Goal: Task Accomplishment & Management: Use online tool/utility

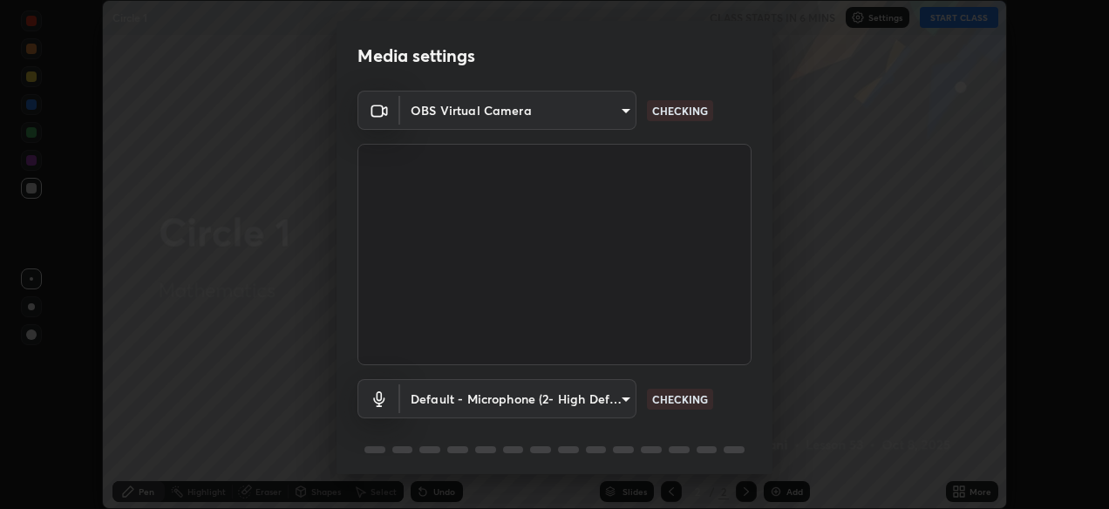
scroll to position [63, 0]
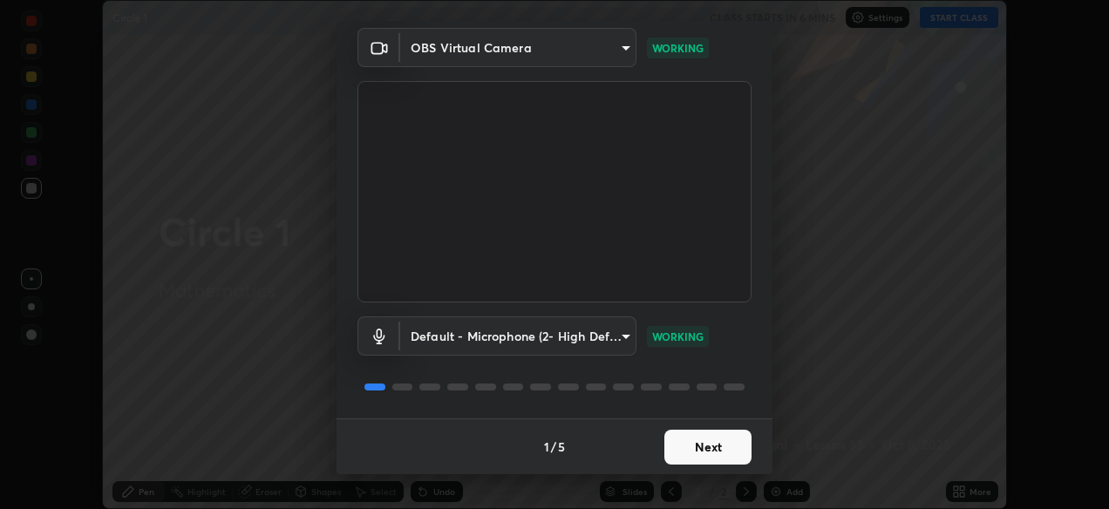
click at [710, 448] on button "Next" at bounding box center [707, 447] width 87 height 35
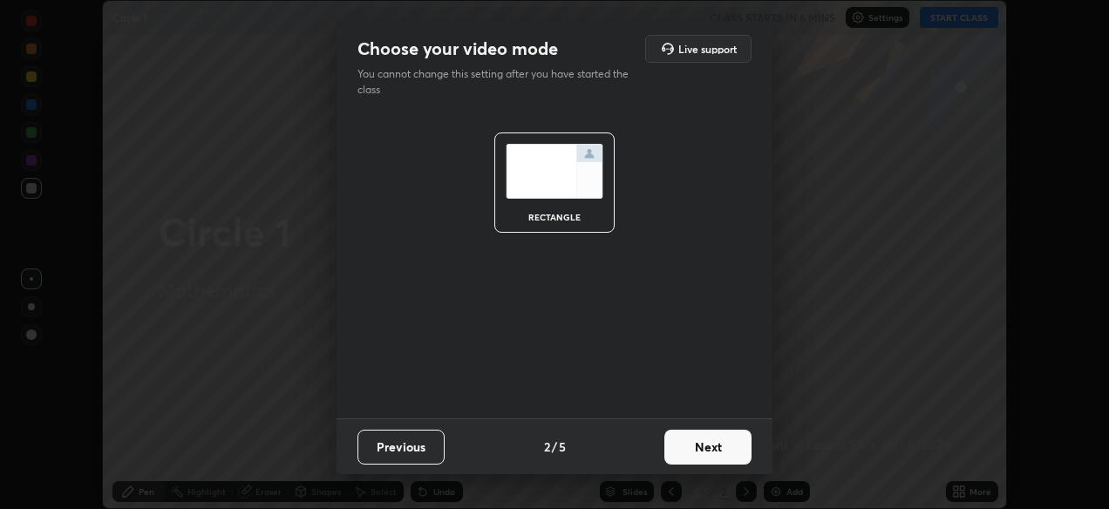
click at [701, 444] on button "Next" at bounding box center [707, 447] width 87 height 35
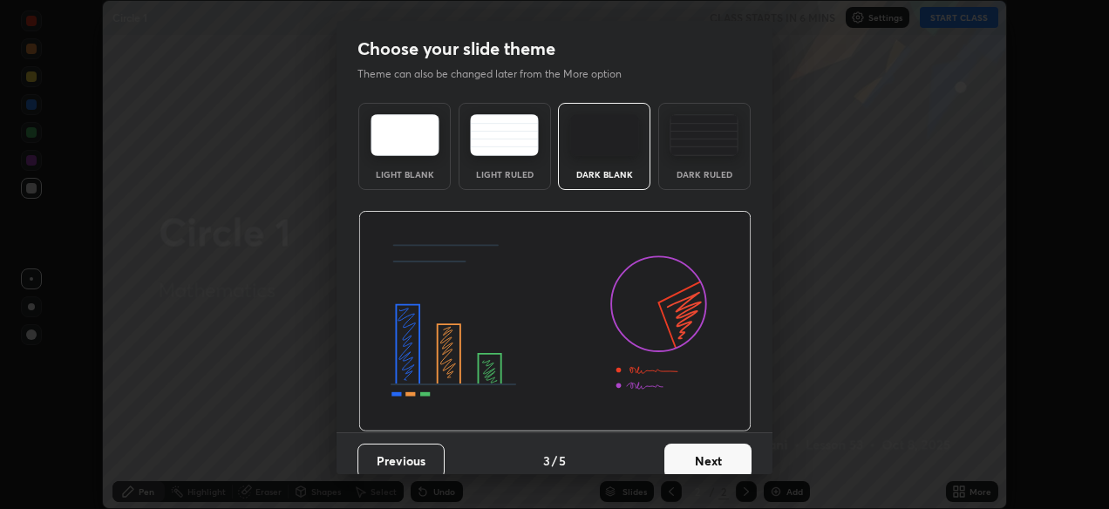
click at [709, 451] on button "Next" at bounding box center [707, 461] width 87 height 35
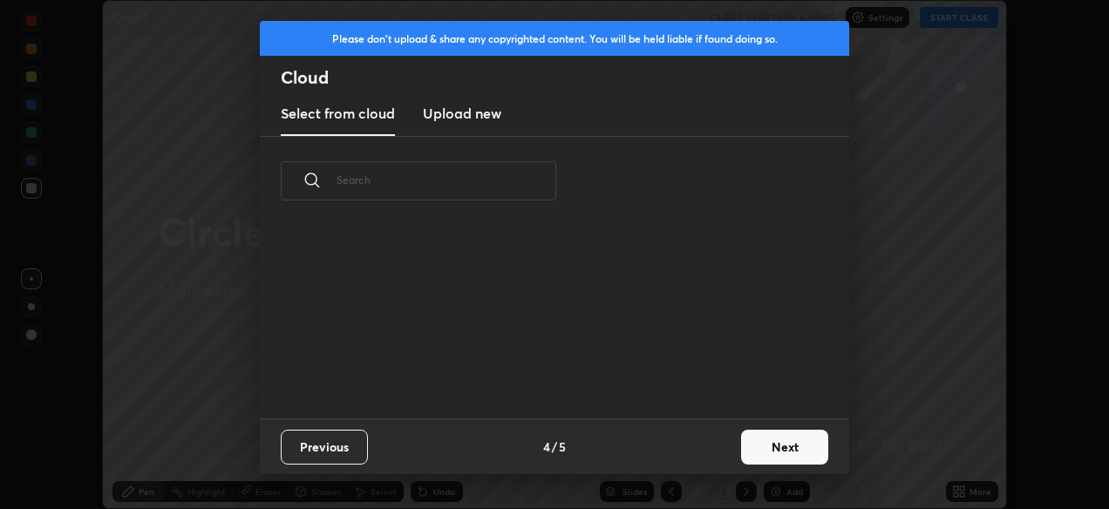
click at [715, 453] on div "Previous 4 / 5 Next" at bounding box center [554, 446] width 589 height 56
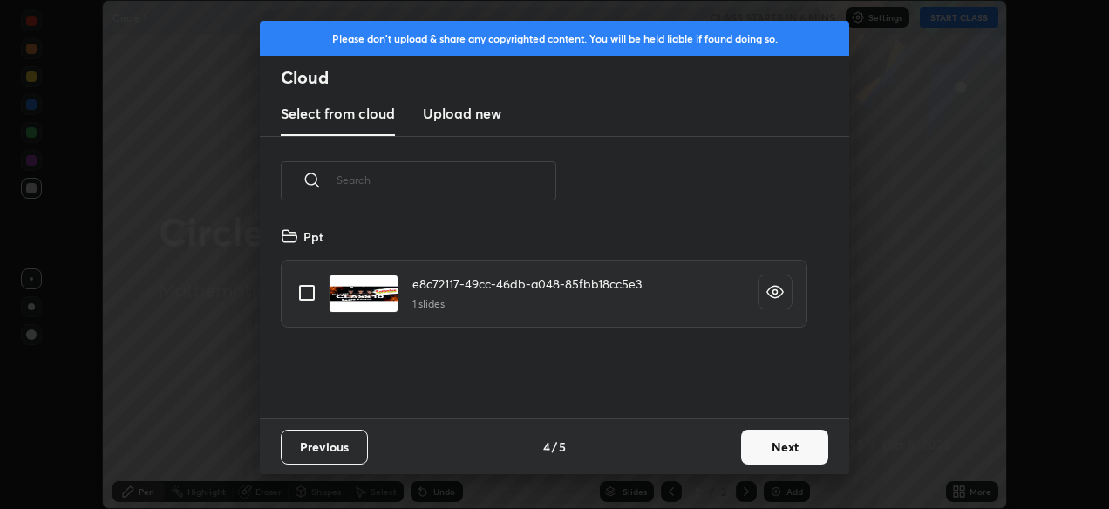
scroll to position [193, 560]
click at [764, 451] on button "Next" at bounding box center [784, 447] width 87 height 35
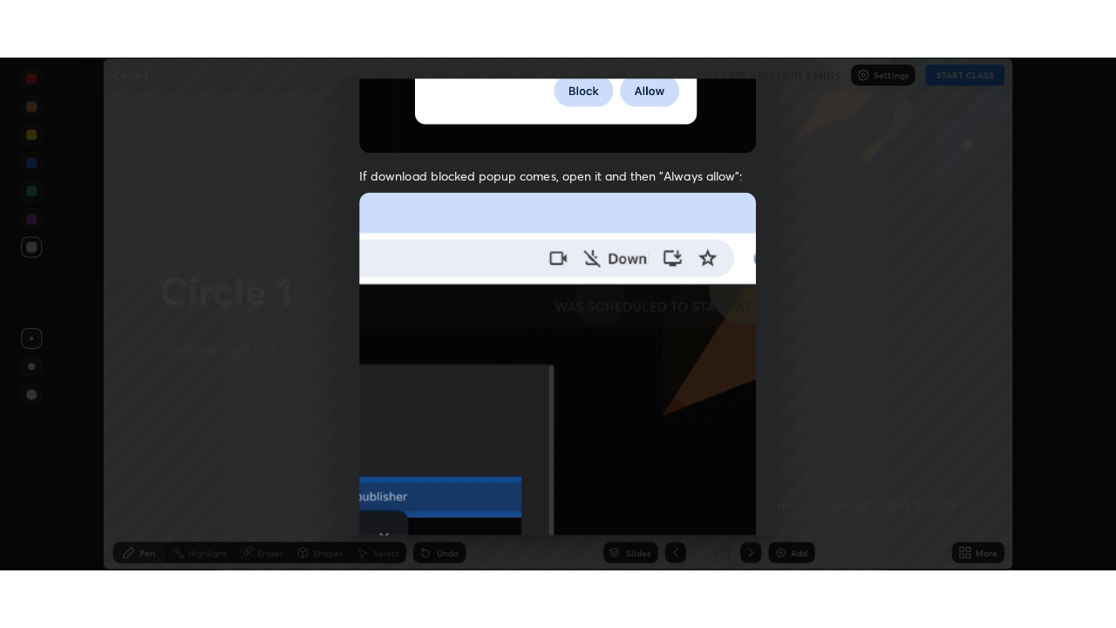
scroll to position [418, 0]
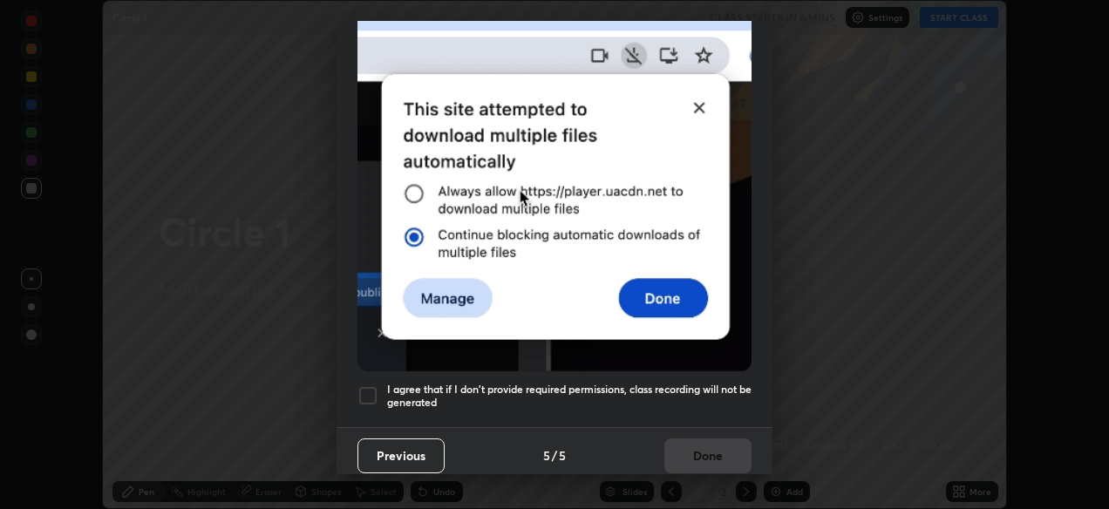
click at [362, 390] on div at bounding box center [367, 395] width 21 height 21
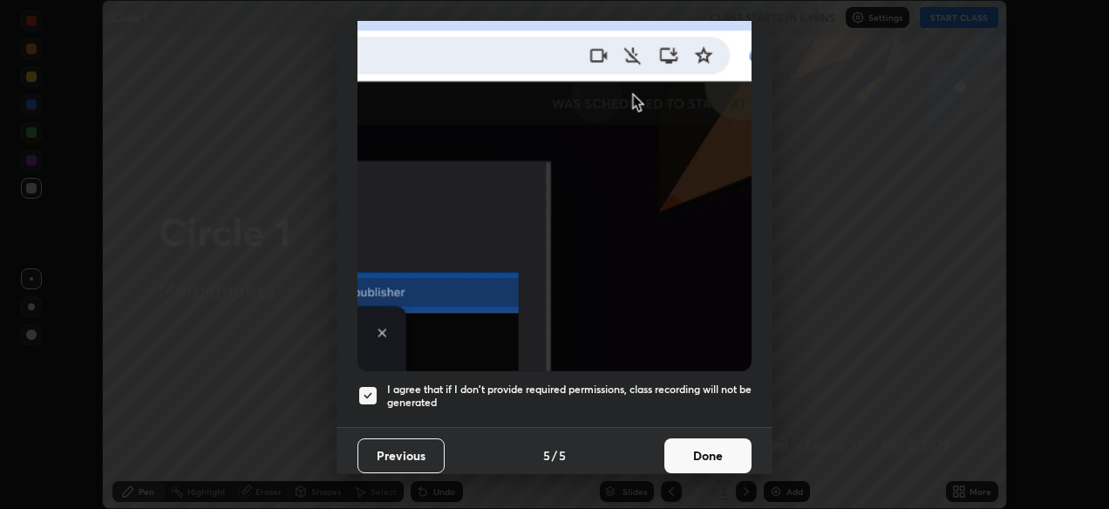
click at [711, 446] on button "Done" at bounding box center [707, 455] width 87 height 35
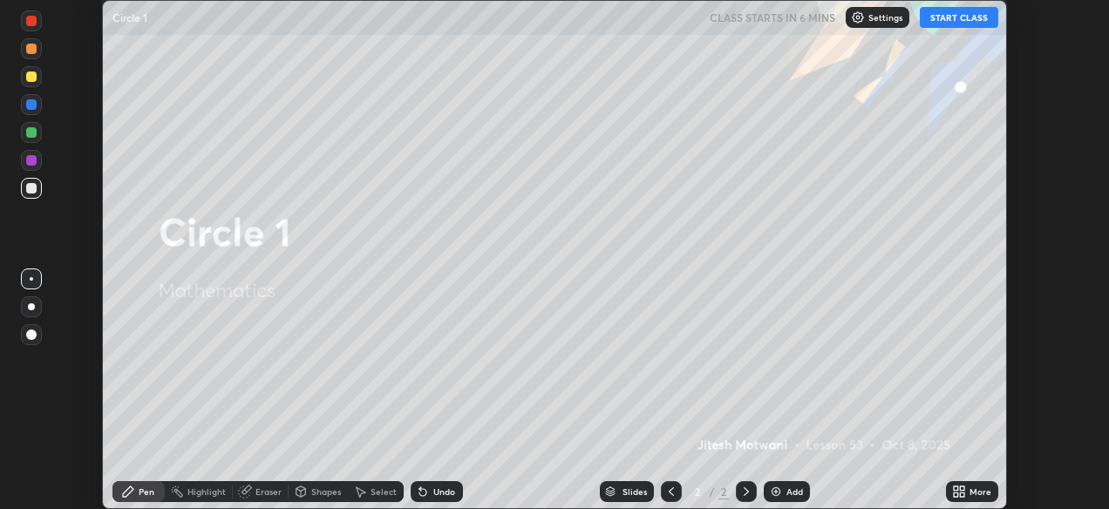
click at [973, 498] on div "More" at bounding box center [972, 491] width 52 height 21
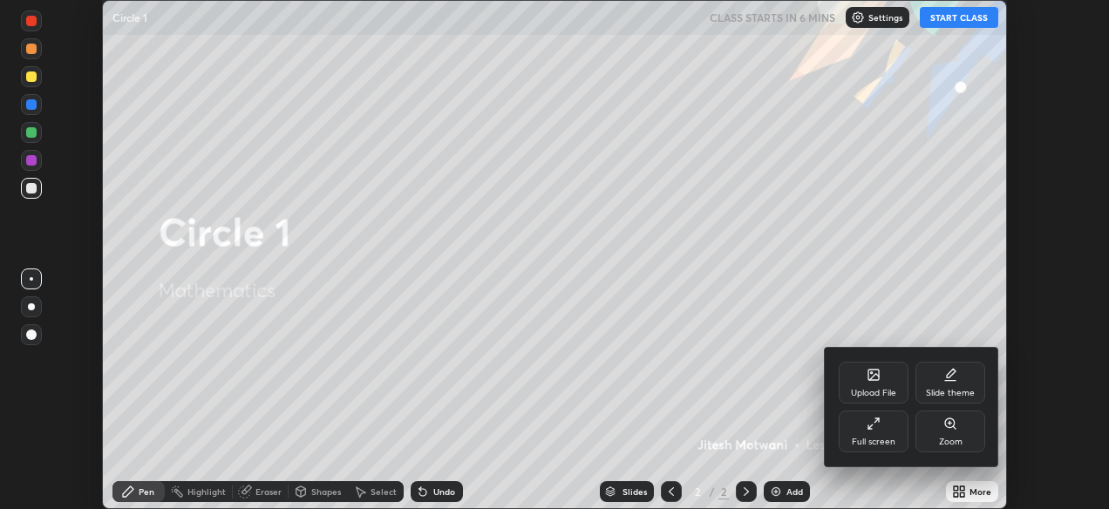
click at [878, 434] on div "Full screen" at bounding box center [873, 432] width 70 height 42
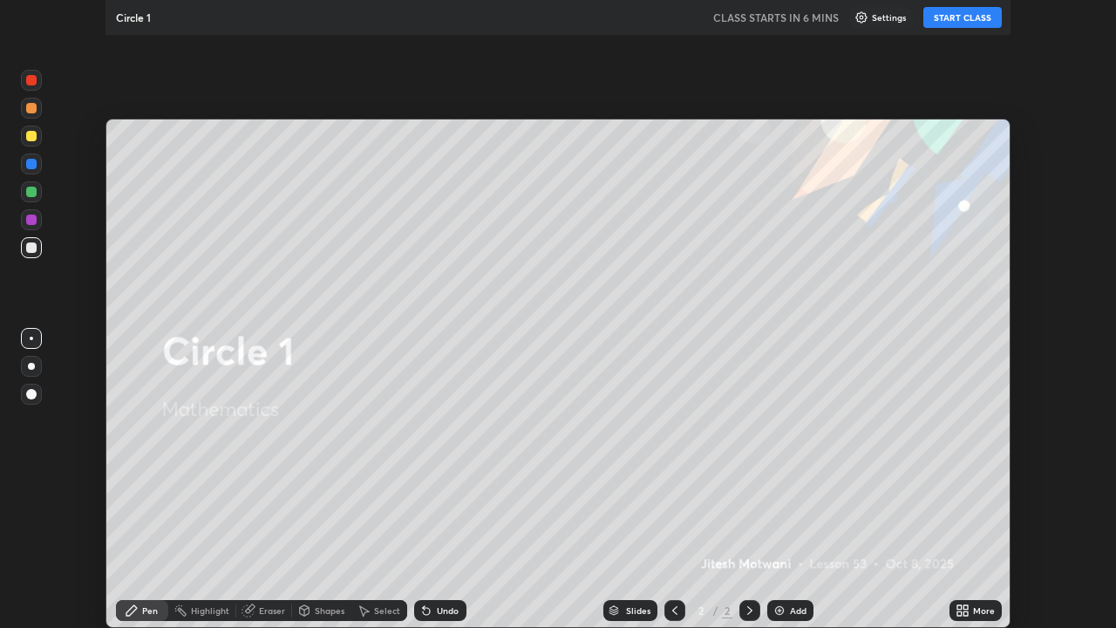
scroll to position [628, 1116]
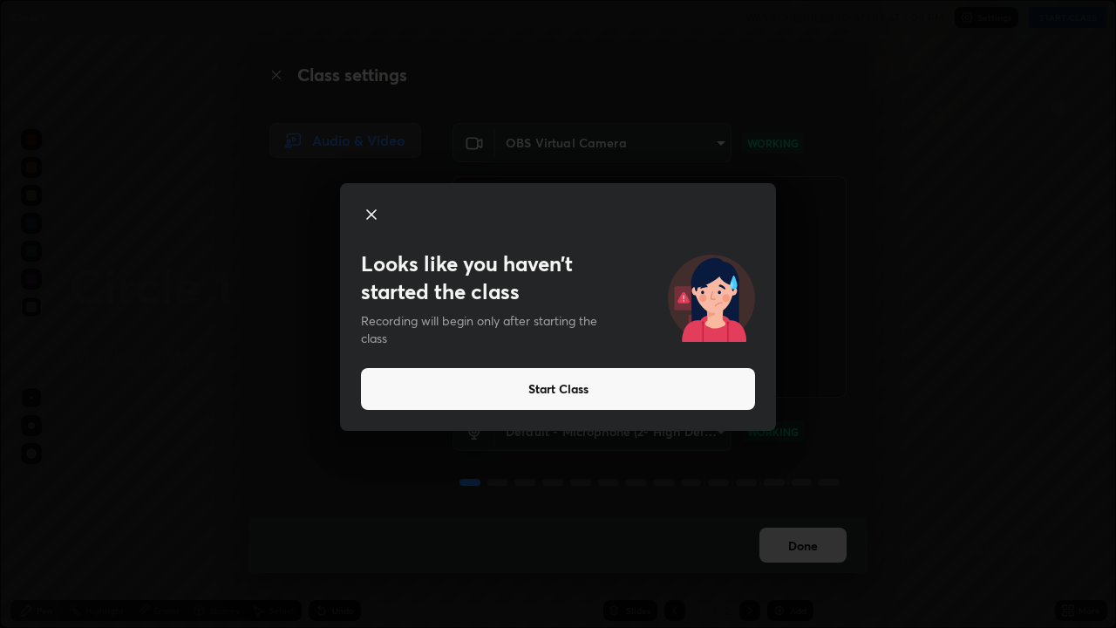
click at [670, 377] on button "Start Class" at bounding box center [558, 389] width 394 height 42
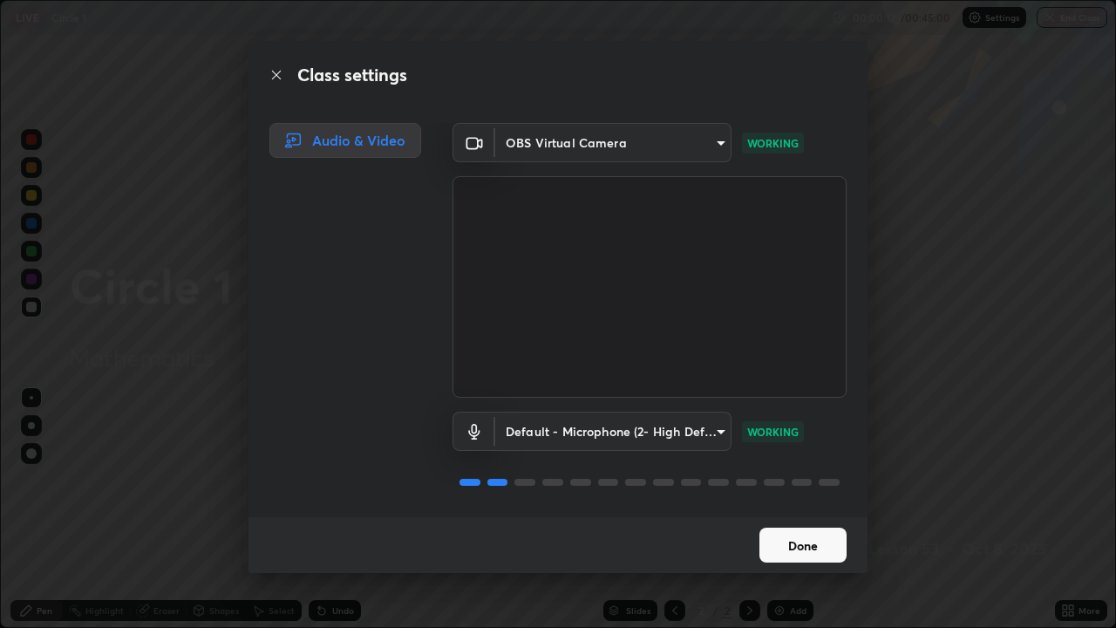
click at [825, 508] on button "Done" at bounding box center [802, 544] width 87 height 35
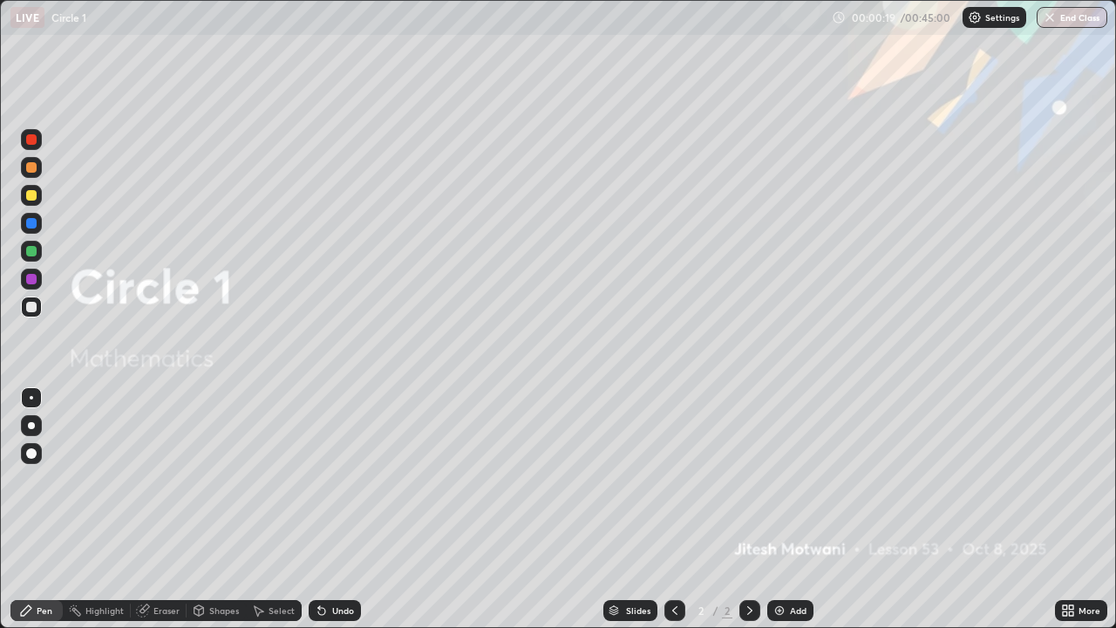
click at [809, 508] on div "Add" at bounding box center [790, 610] width 46 height 21
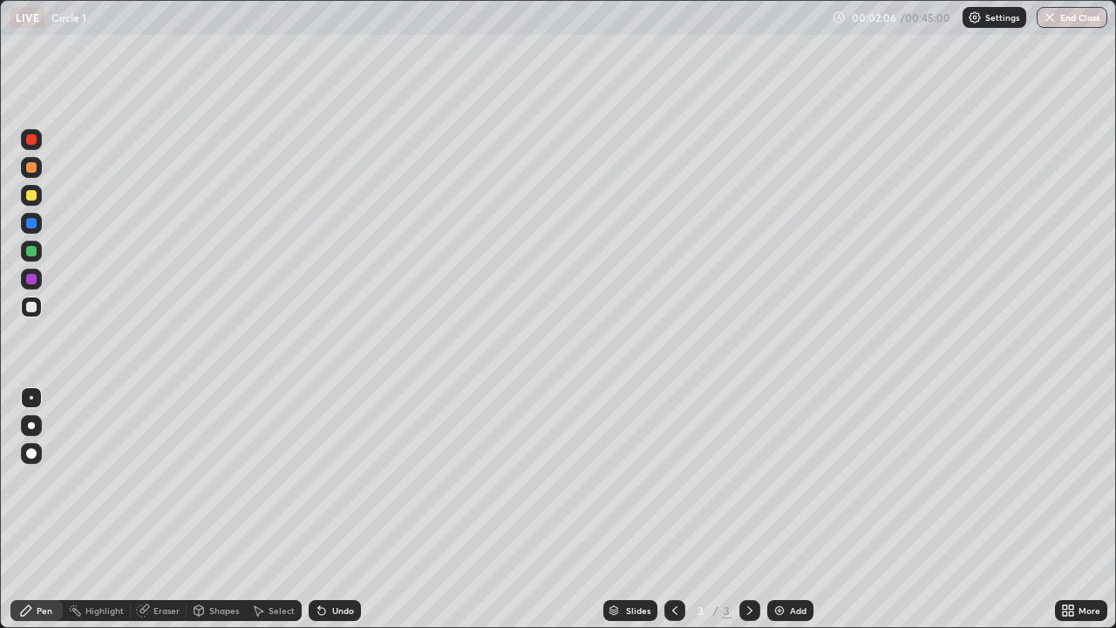
click at [33, 196] on div at bounding box center [31, 195] width 10 height 10
click at [224, 508] on div "Shapes" at bounding box center [216, 610] width 59 height 35
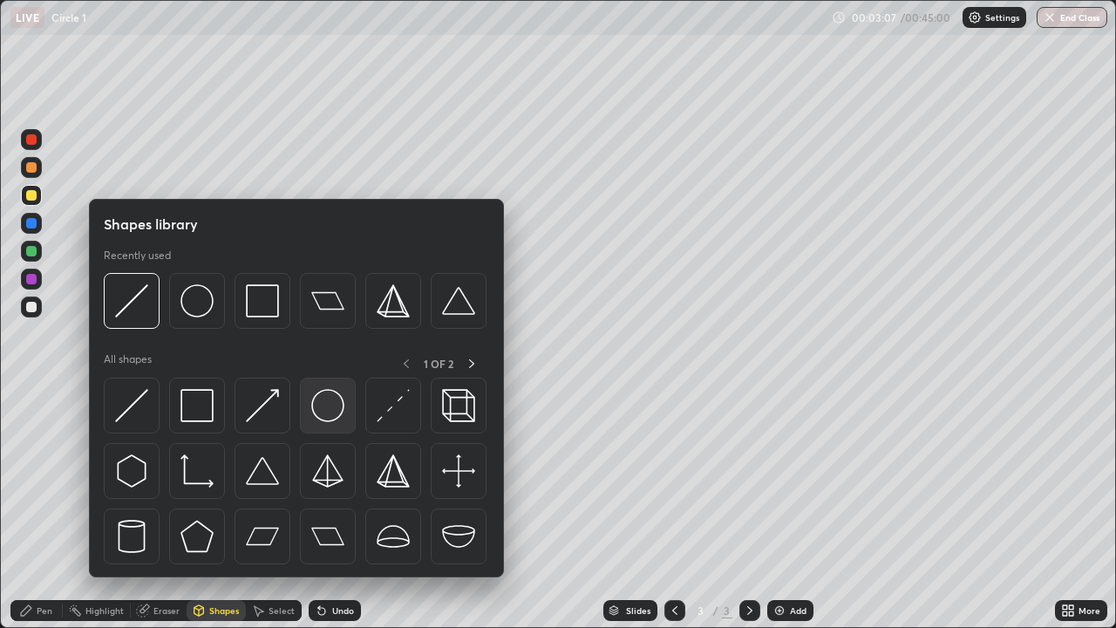
click at [328, 407] on img at bounding box center [327, 405] width 33 height 33
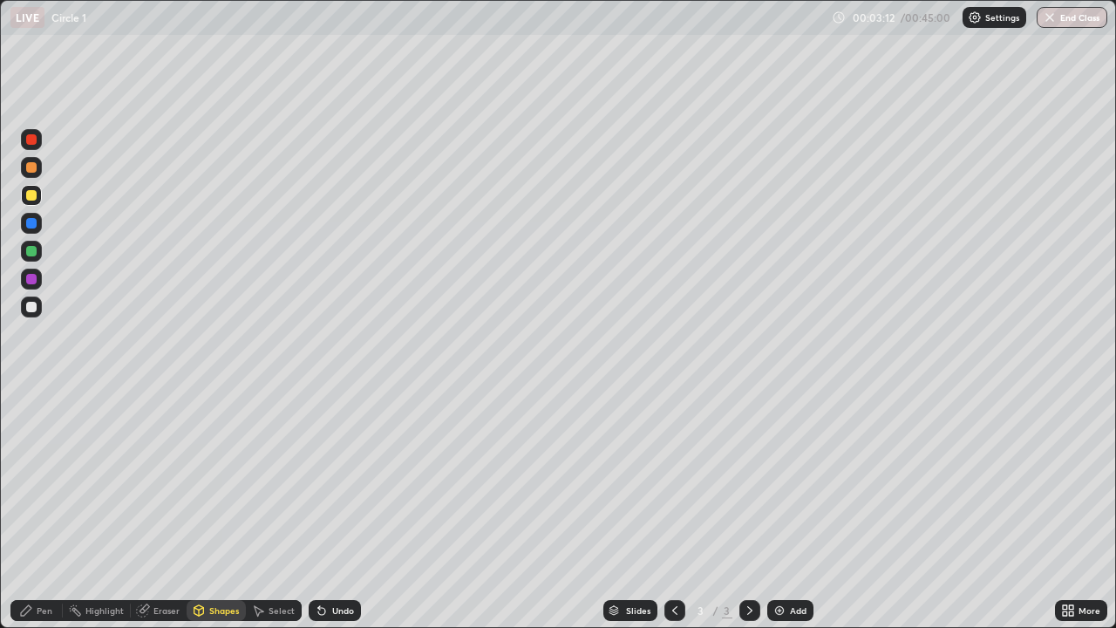
click at [223, 508] on div "Shapes" at bounding box center [224, 610] width 30 height 9
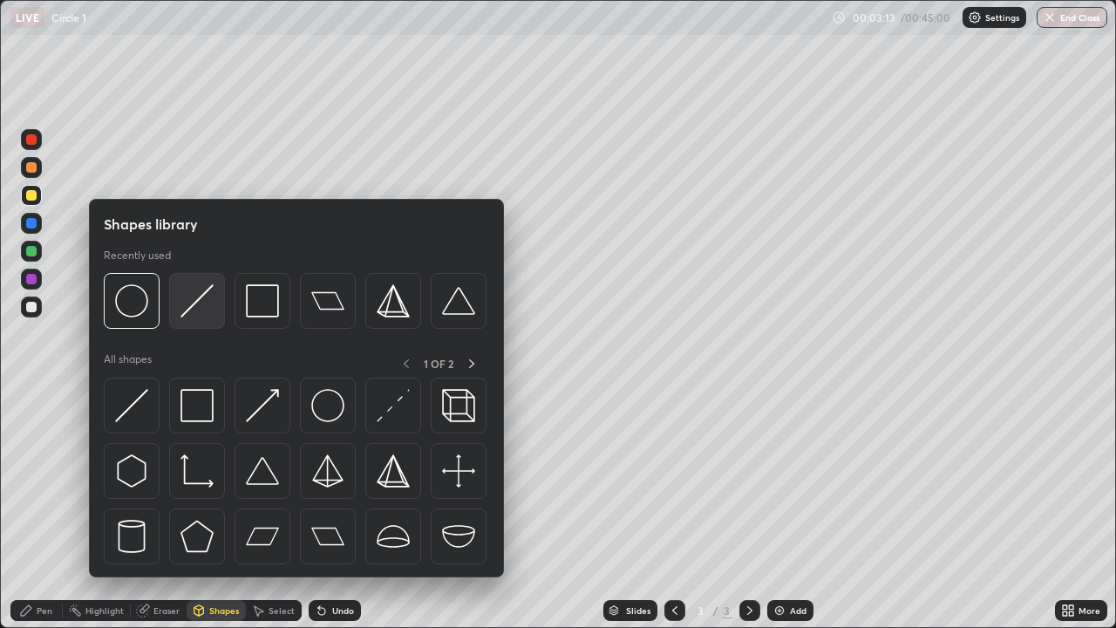
click at [184, 301] on img at bounding box center [196, 300] width 33 height 33
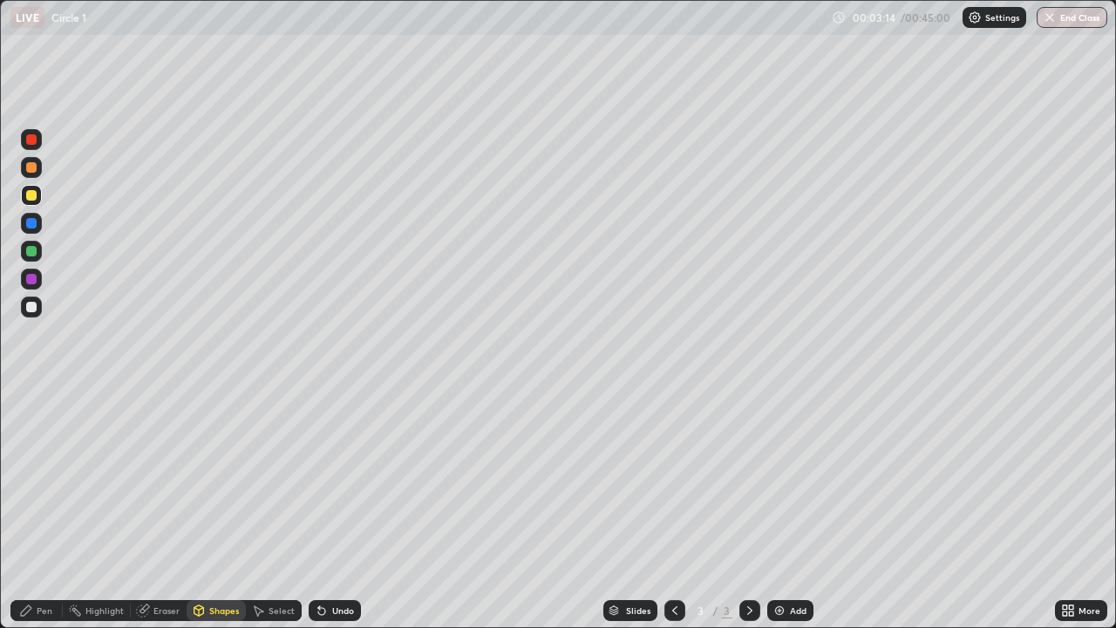
click at [37, 305] on div at bounding box center [31, 306] width 21 height 21
click at [32, 508] on icon at bounding box center [26, 610] width 14 height 14
click at [343, 508] on div "Undo" at bounding box center [335, 610] width 52 height 21
click at [220, 508] on div "Shapes" at bounding box center [224, 610] width 30 height 9
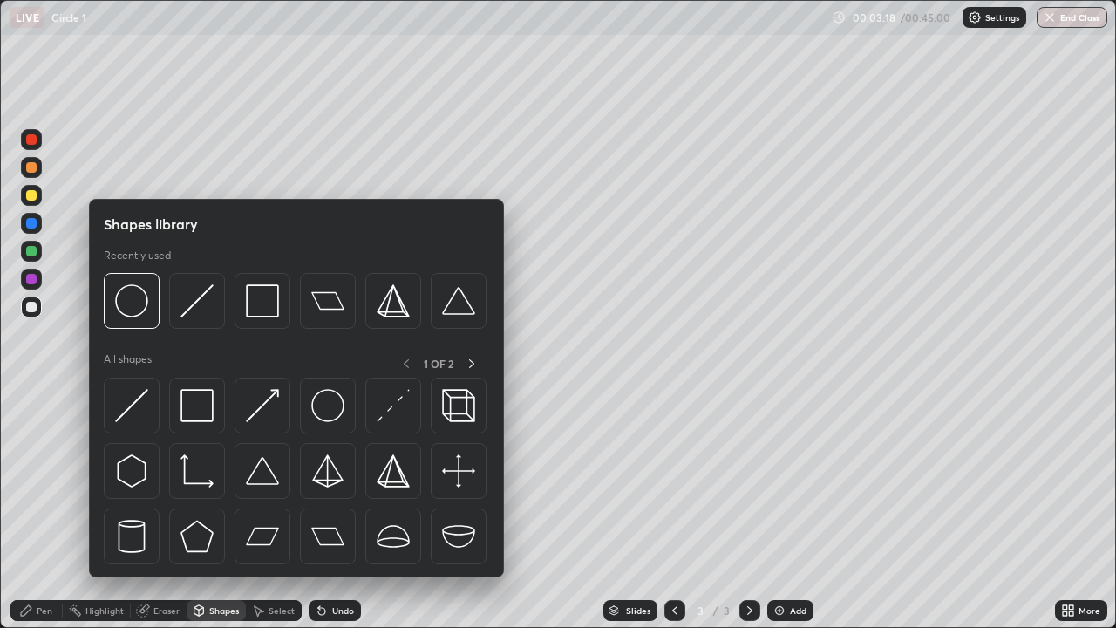
click at [220, 508] on div "Shapes" at bounding box center [224, 610] width 30 height 9
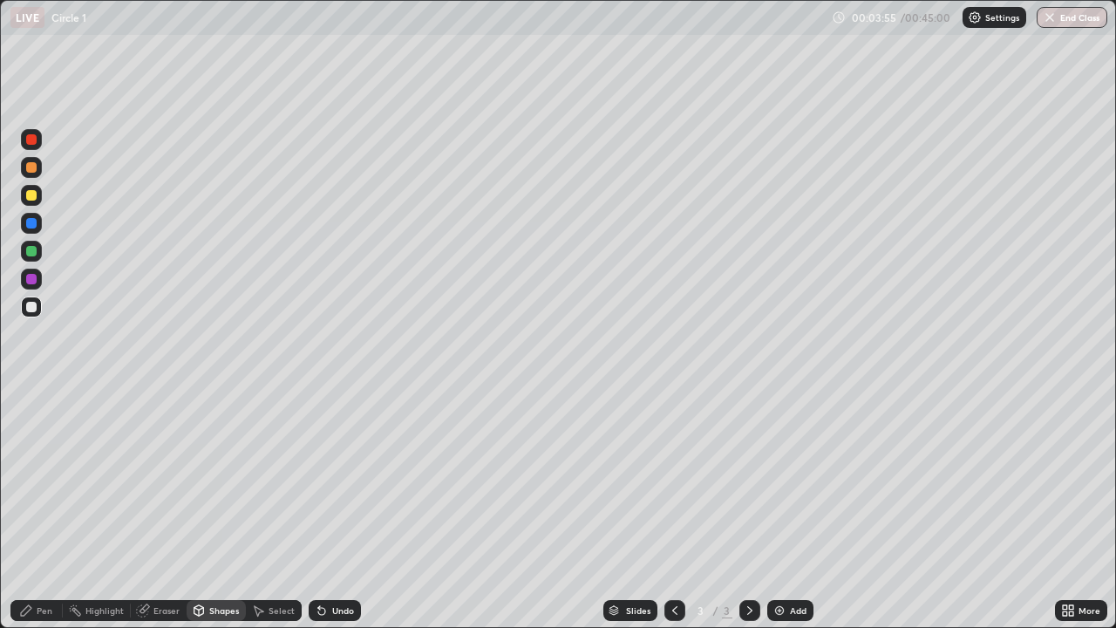
click at [23, 224] on div at bounding box center [31, 223] width 21 height 21
click at [31, 508] on icon at bounding box center [26, 610] width 14 height 14
click at [347, 508] on div "Undo" at bounding box center [331, 610] width 59 height 35
click at [31, 299] on div at bounding box center [31, 306] width 21 height 21
click at [227, 508] on div "Shapes" at bounding box center [224, 610] width 30 height 9
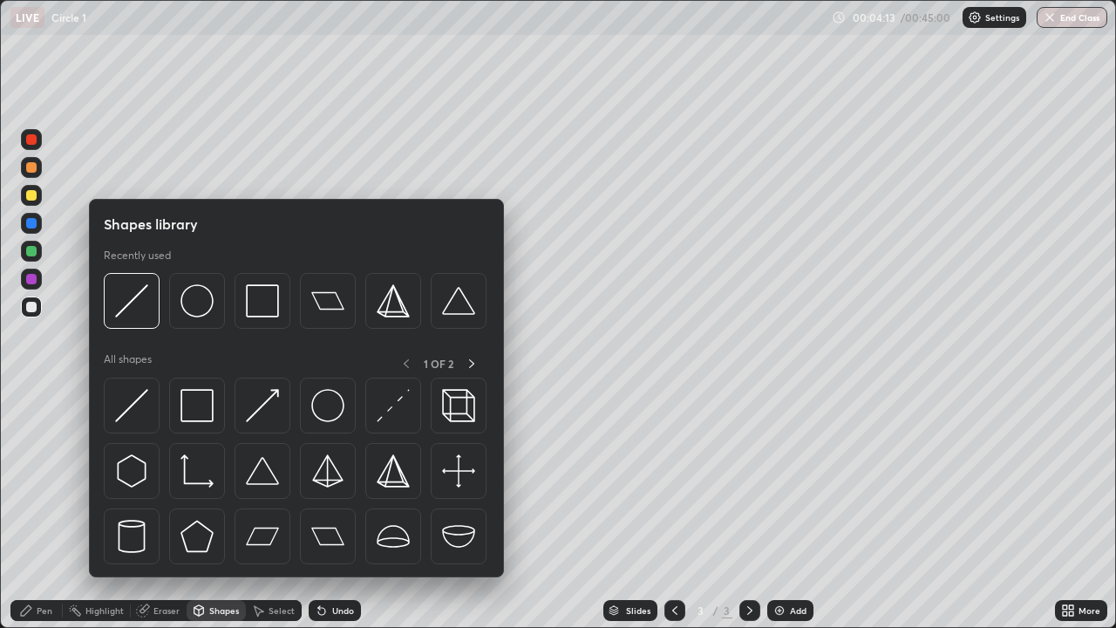
click at [219, 508] on div "Shapes" at bounding box center [224, 610] width 30 height 9
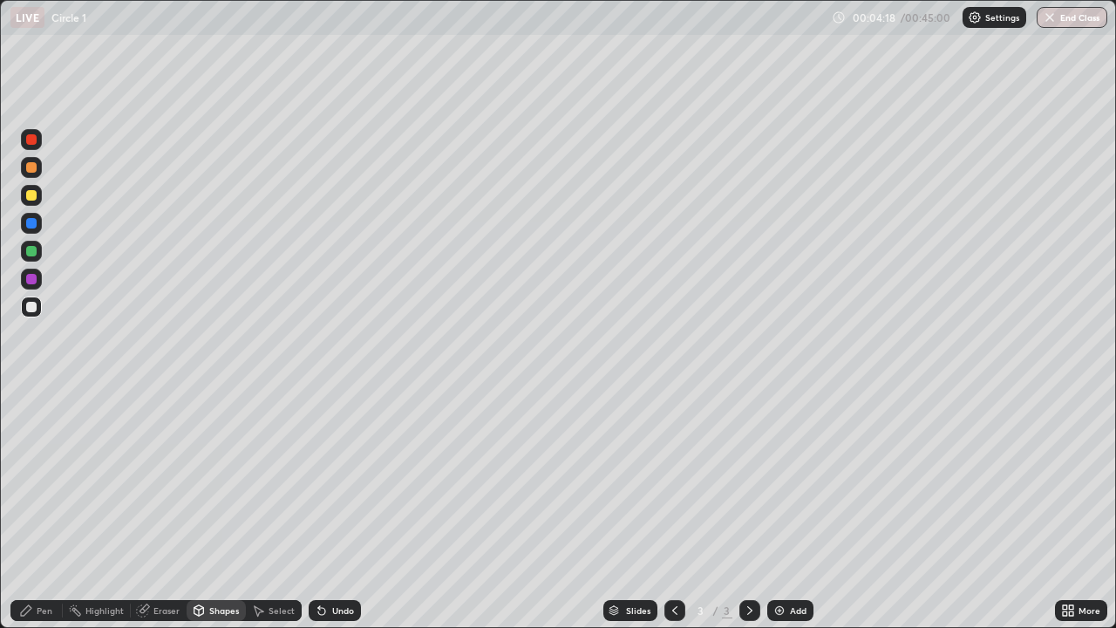
click at [33, 223] on div at bounding box center [31, 223] width 10 height 10
click at [17, 508] on div "Pen" at bounding box center [36, 610] width 52 height 21
click at [29, 248] on div at bounding box center [31, 251] width 10 height 10
click at [331, 508] on div "Undo" at bounding box center [335, 610] width 52 height 21
click at [33, 306] on div at bounding box center [31, 307] width 10 height 10
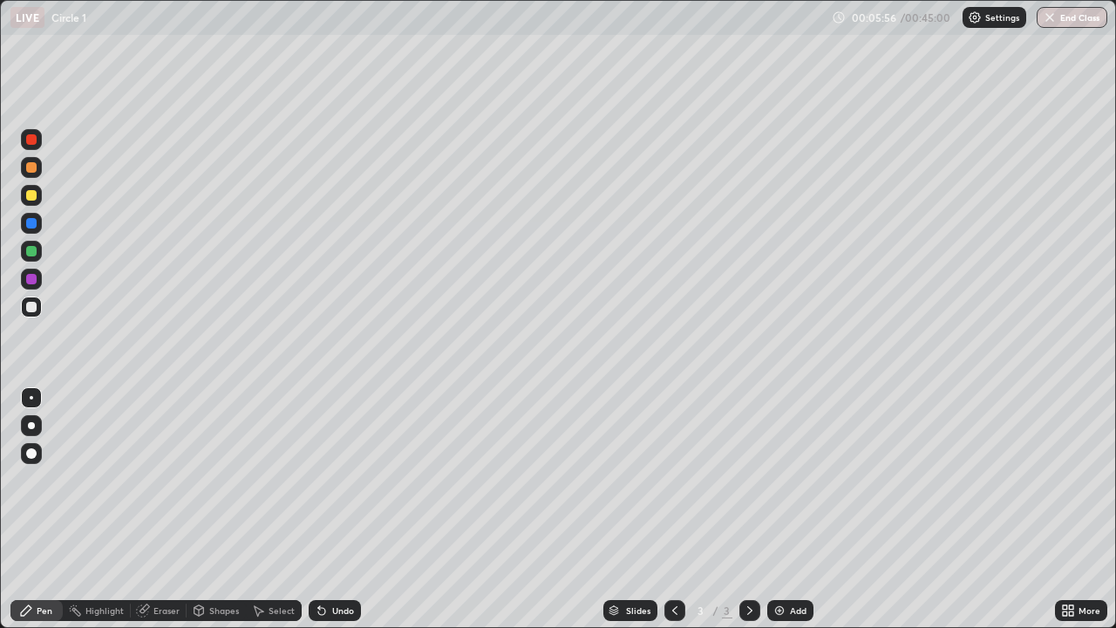
click at [792, 508] on div "Add" at bounding box center [798, 610] width 17 height 9
click at [24, 193] on div at bounding box center [31, 195] width 21 height 21
click at [33, 315] on div at bounding box center [31, 306] width 21 height 21
click at [332, 508] on div "Undo" at bounding box center [343, 610] width 22 height 9
click at [676, 508] on icon at bounding box center [675, 610] width 14 height 14
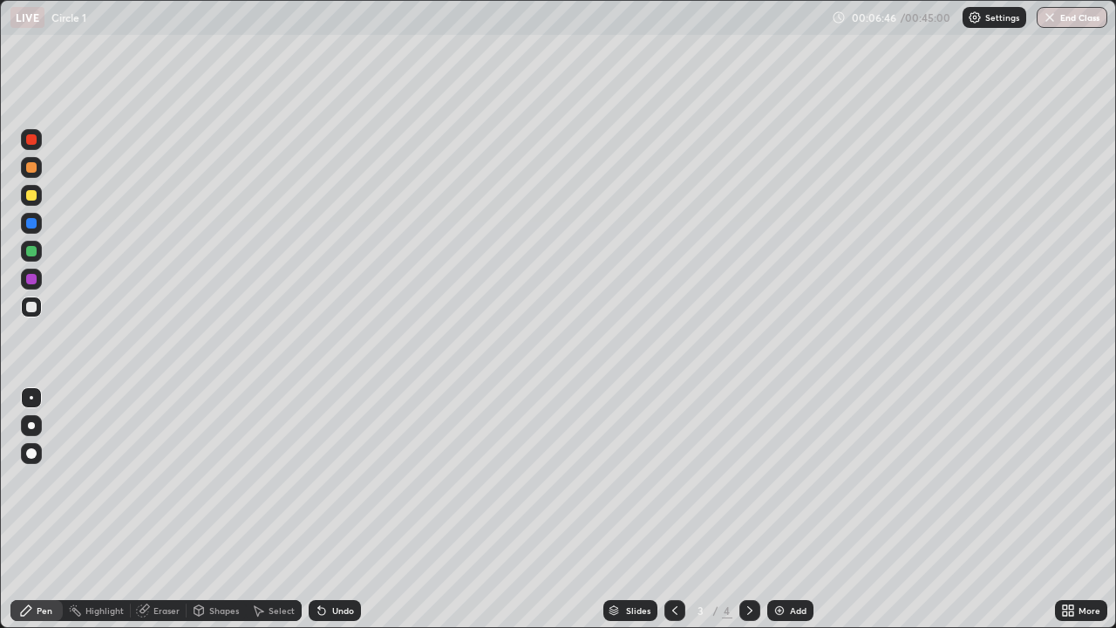
click at [31, 193] on div at bounding box center [31, 195] width 10 height 10
click at [32, 279] on div at bounding box center [31, 279] width 10 height 10
click at [31, 169] on div at bounding box center [31, 167] width 10 height 10
click at [31, 139] on div at bounding box center [31, 139] width 10 height 10
click at [339, 508] on div "Undo" at bounding box center [335, 610] width 52 height 21
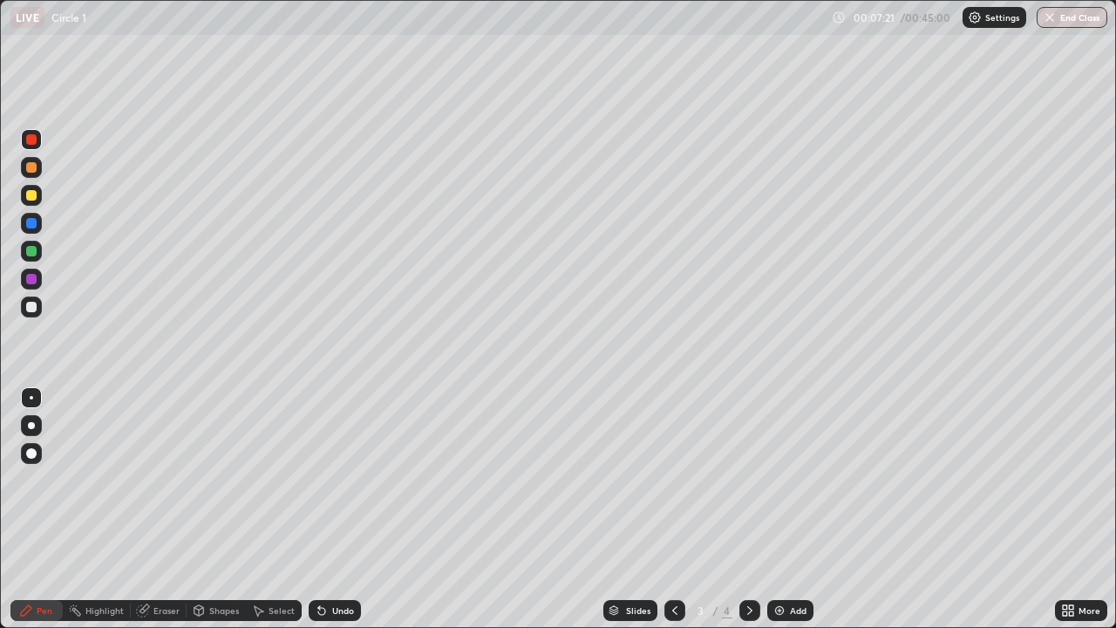
click at [743, 508] on icon at bounding box center [750, 610] width 14 height 14
click at [36, 308] on div at bounding box center [31, 307] width 10 height 10
click at [217, 508] on div "Shapes" at bounding box center [224, 610] width 30 height 9
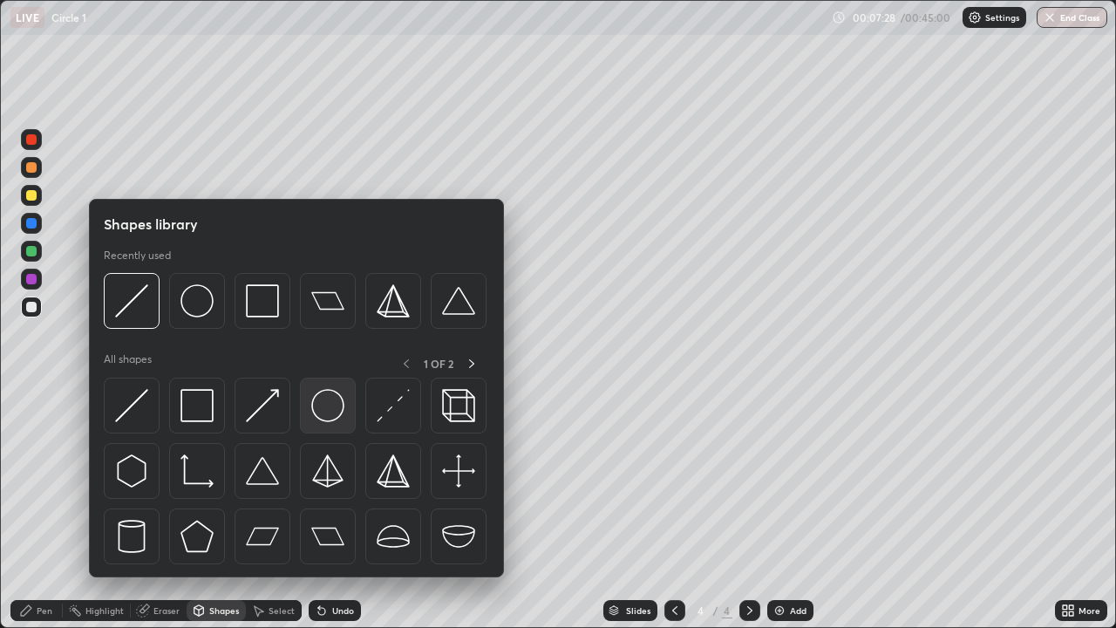
click at [322, 395] on img at bounding box center [327, 405] width 33 height 33
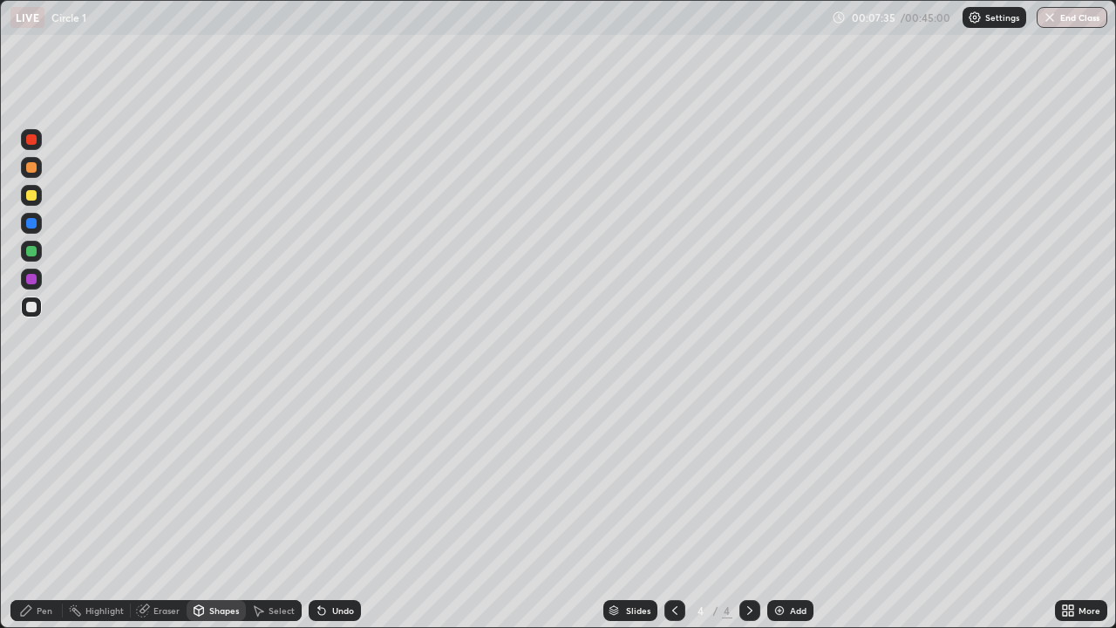
click at [39, 508] on div "Pen" at bounding box center [45, 610] width 16 height 9
click at [29, 253] on div at bounding box center [31, 251] width 10 height 10
click at [230, 508] on div "Shapes" at bounding box center [224, 610] width 30 height 9
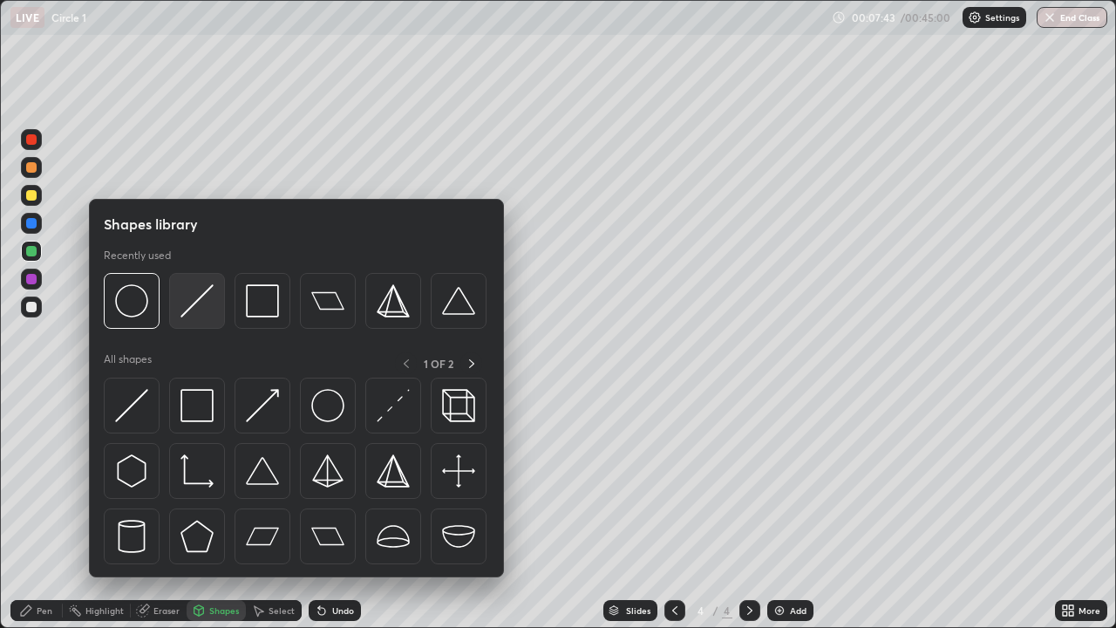
click at [207, 313] on img at bounding box center [196, 300] width 33 height 33
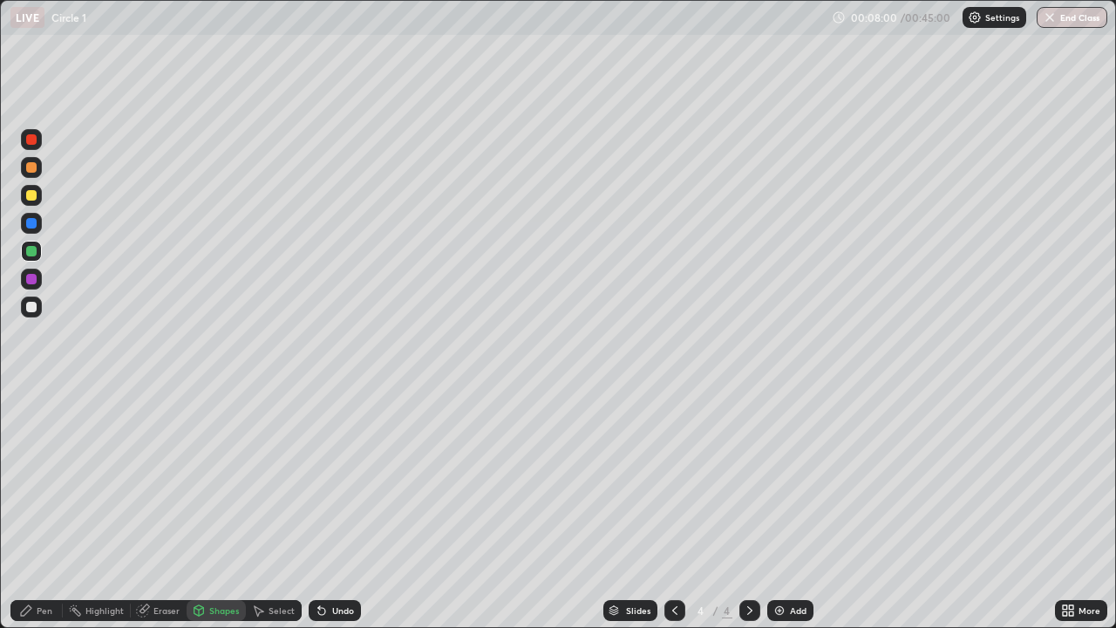
click at [37, 304] on div at bounding box center [31, 306] width 21 height 21
click at [31, 224] on div at bounding box center [31, 223] width 10 height 10
click at [37, 226] on div at bounding box center [31, 223] width 21 height 21
click at [31, 257] on div at bounding box center [31, 251] width 21 height 21
click at [32, 276] on div at bounding box center [31, 279] width 10 height 10
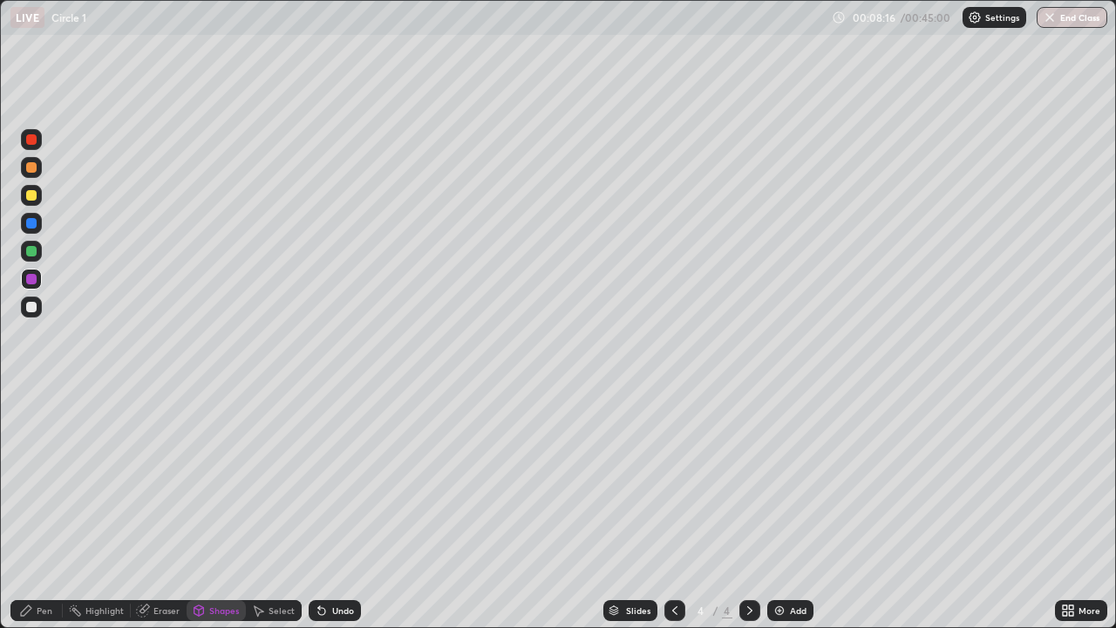
click at [38, 508] on div "Pen" at bounding box center [36, 610] width 52 height 35
click at [349, 508] on div "Undo" at bounding box center [343, 610] width 22 height 9
click at [341, 508] on div "Undo" at bounding box center [343, 610] width 22 height 9
click at [332, 508] on div "Undo" at bounding box center [343, 610] width 22 height 9
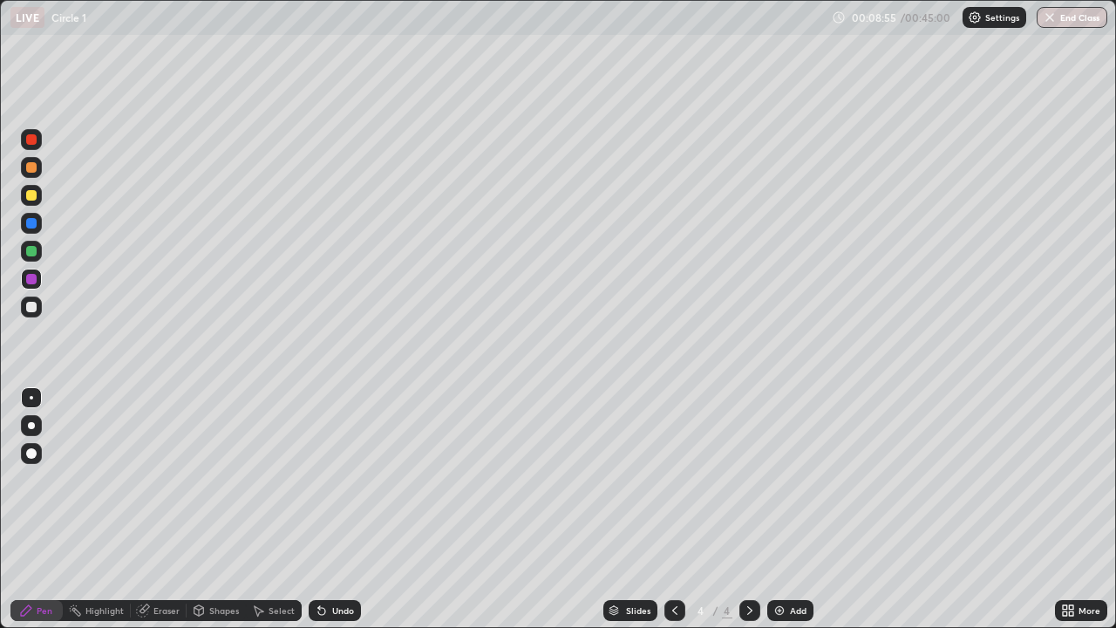
click at [332, 508] on div "Undo" at bounding box center [343, 610] width 22 height 9
click at [329, 508] on div "Undo" at bounding box center [335, 610] width 52 height 21
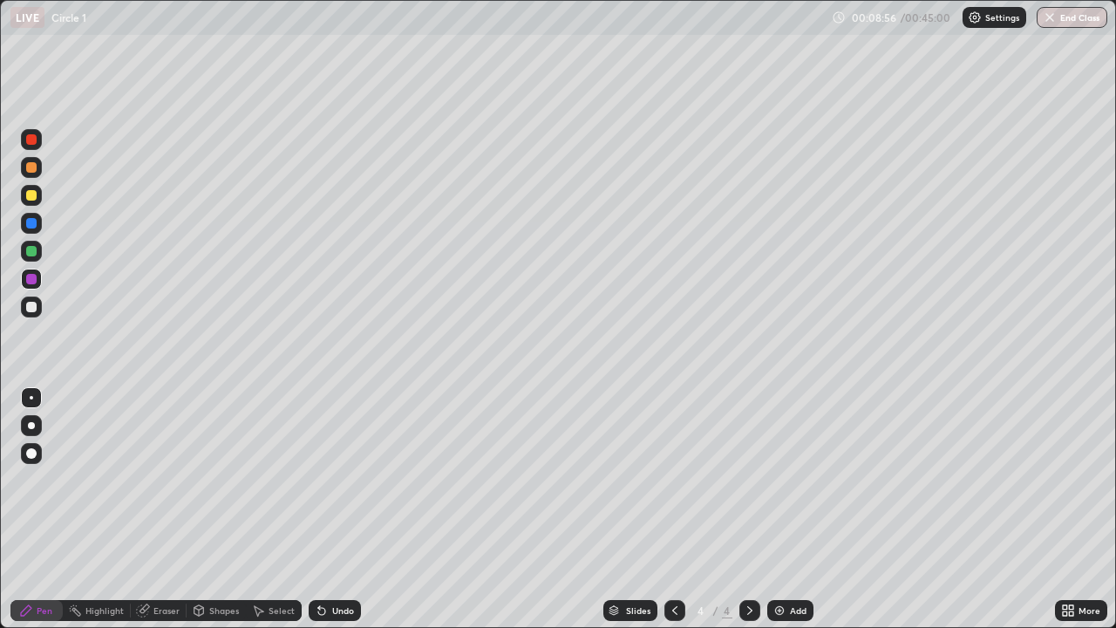
click at [329, 508] on div "Undo" at bounding box center [335, 610] width 52 height 21
click at [328, 508] on div "Undo" at bounding box center [335, 610] width 52 height 21
click at [327, 508] on div "Undo" at bounding box center [335, 610] width 52 height 21
click at [332, 508] on div "Undo" at bounding box center [343, 610] width 22 height 9
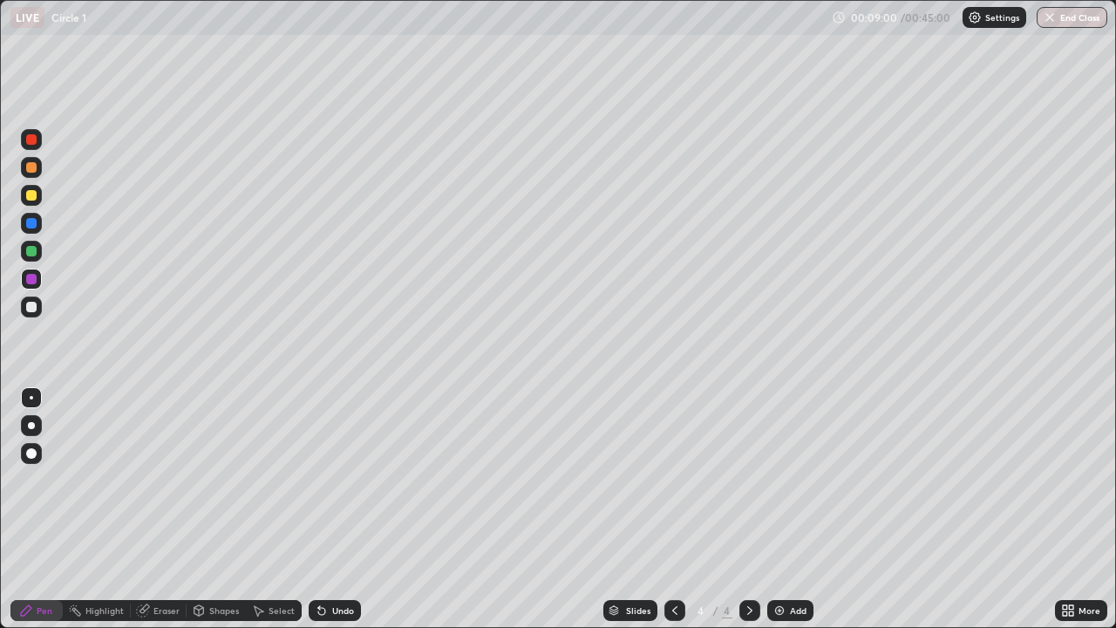
click at [28, 227] on div at bounding box center [31, 223] width 10 height 10
click at [220, 508] on div "Shapes" at bounding box center [224, 610] width 30 height 9
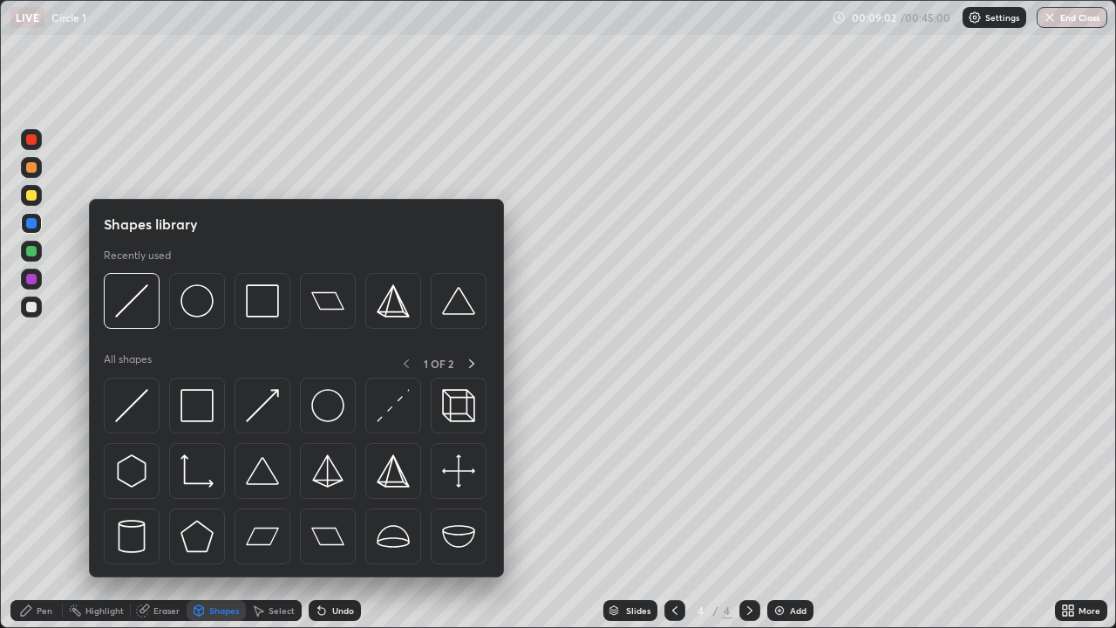
click at [204, 508] on icon at bounding box center [199, 610] width 14 height 14
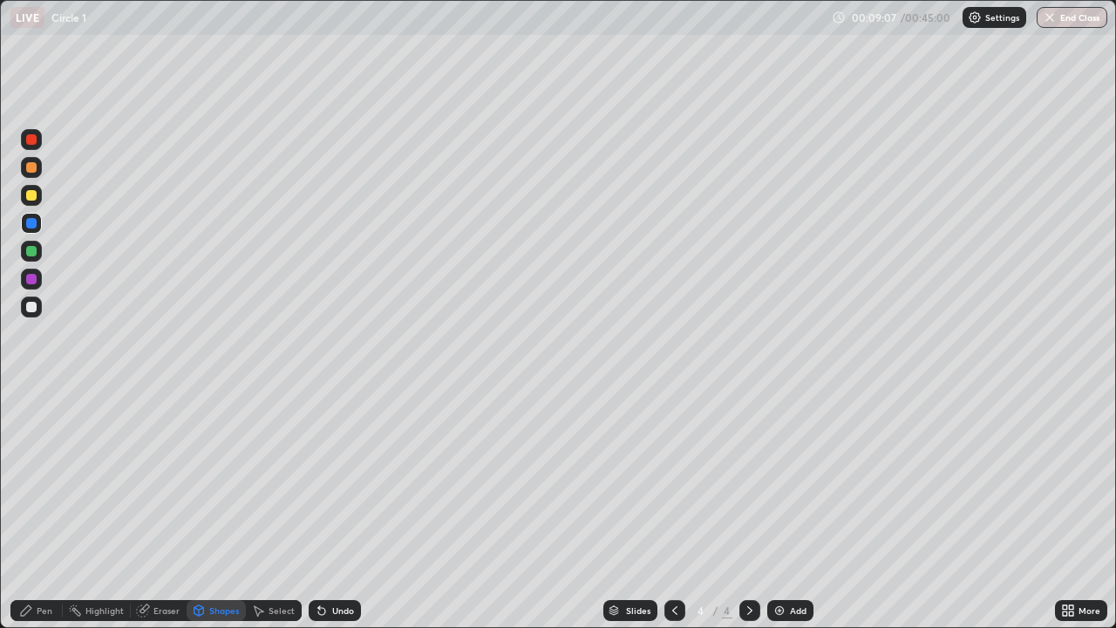
click at [26, 309] on div at bounding box center [31, 307] width 10 height 10
click at [31, 508] on div "Pen" at bounding box center [36, 610] width 52 height 21
click at [24, 508] on icon at bounding box center [26, 610] width 10 height 10
click at [23, 194] on div at bounding box center [31, 195] width 21 height 21
click at [216, 508] on div "Shapes" at bounding box center [216, 610] width 59 height 21
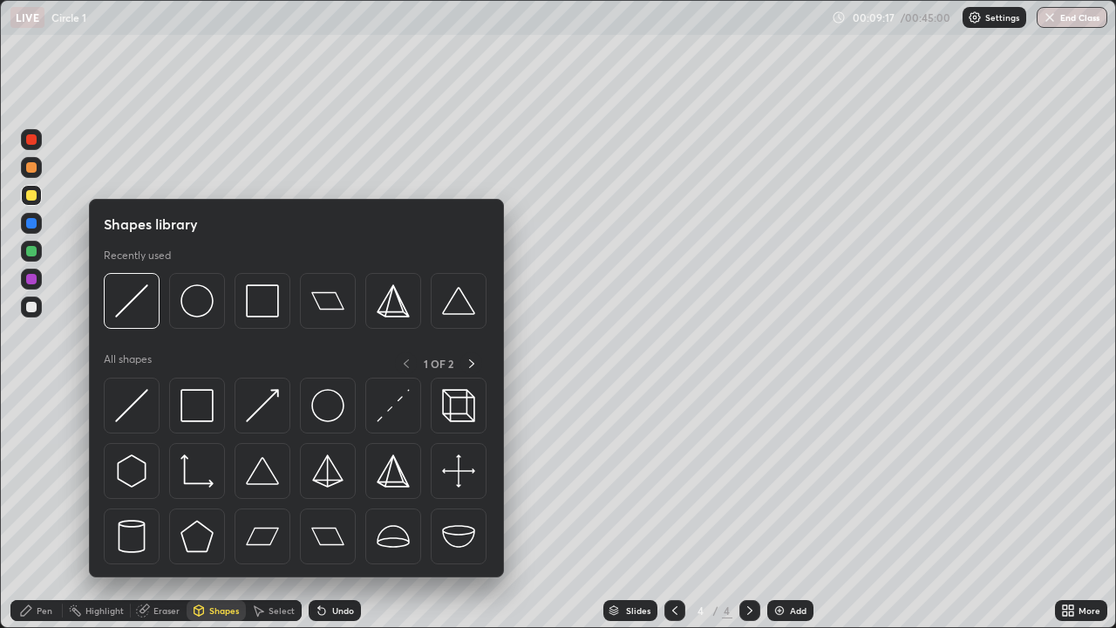
click at [214, 508] on div "Shapes" at bounding box center [224, 610] width 30 height 9
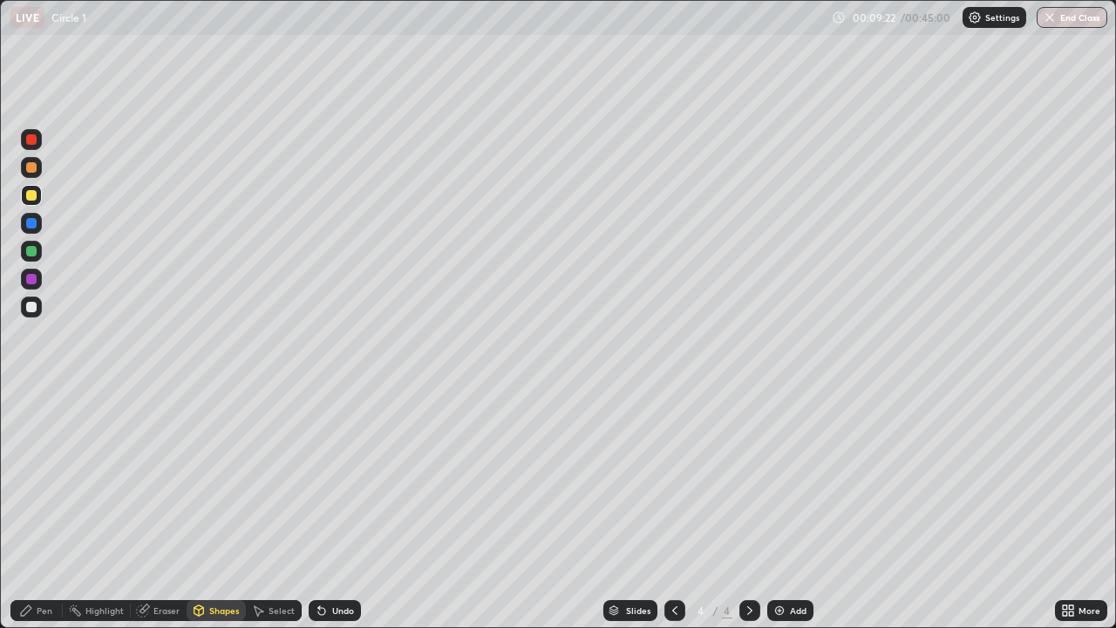
click at [24, 508] on icon at bounding box center [26, 610] width 10 height 10
click at [341, 508] on div "Undo" at bounding box center [343, 610] width 22 height 9
click at [339, 508] on div "Undo" at bounding box center [343, 610] width 22 height 9
click at [345, 508] on div "Undo" at bounding box center [343, 610] width 22 height 9
click at [333, 508] on div "Undo" at bounding box center [343, 610] width 22 height 9
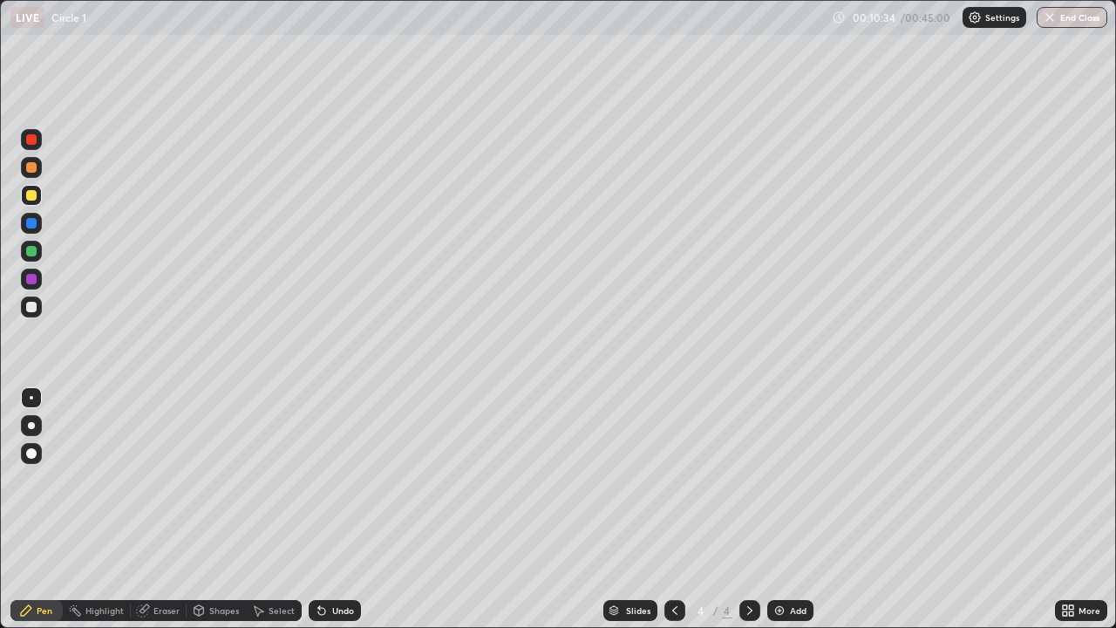
click at [340, 508] on div "Undo" at bounding box center [343, 610] width 22 height 9
click at [33, 252] on div at bounding box center [31, 251] width 10 height 10
click at [29, 313] on div at bounding box center [31, 306] width 21 height 21
click at [25, 202] on div at bounding box center [31, 195] width 21 height 21
click at [344, 508] on div "Undo" at bounding box center [343, 610] width 22 height 9
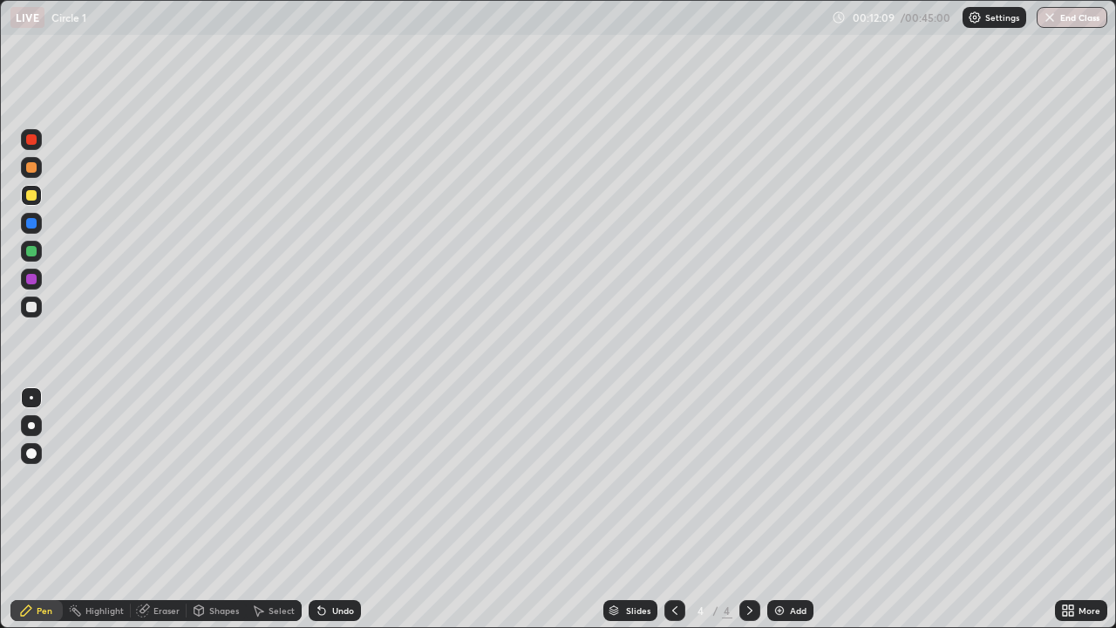
click at [30, 249] on div at bounding box center [31, 251] width 10 height 10
click at [36, 221] on div at bounding box center [31, 223] width 10 height 10
click at [38, 279] on div at bounding box center [31, 278] width 21 height 21
click at [216, 508] on div "Shapes" at bounding box center [224, 610] width 30 height 9
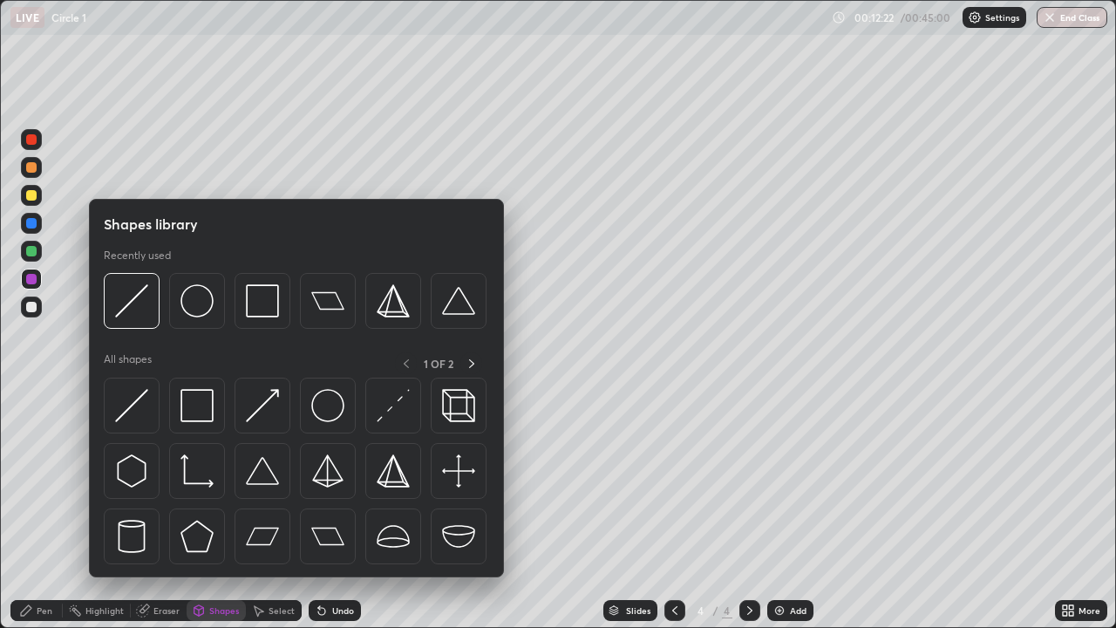
click at [217, 508] on div "Shapes" at bounding box center [224, 610] width 30 height 9
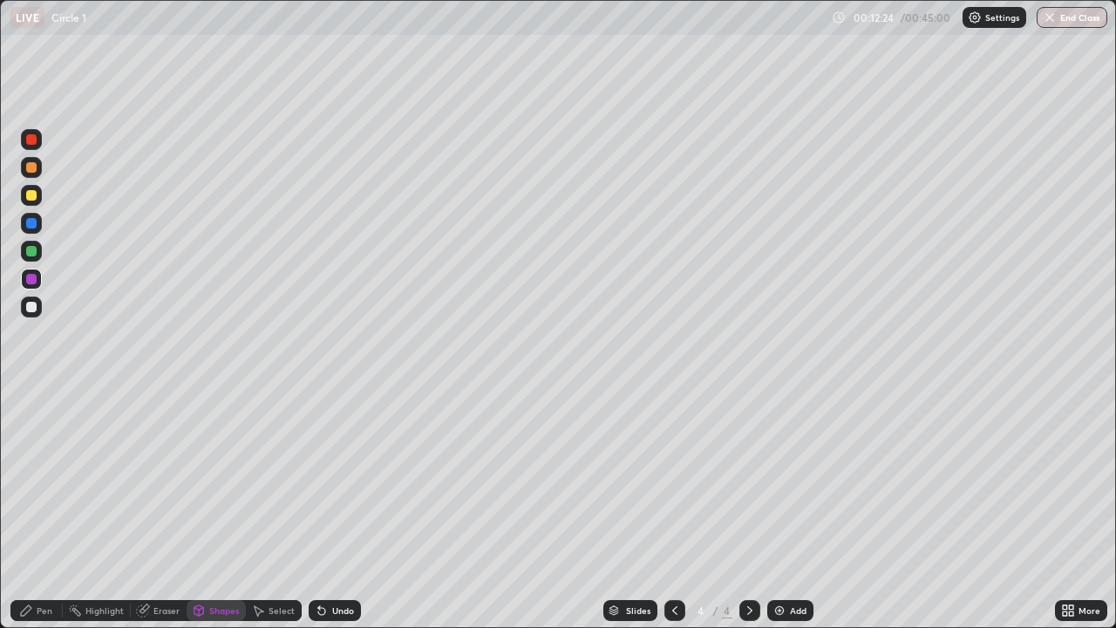
click at [27, 193] on div at bounding box center [31, 195] width 10 height 10
click at [803, 508] on div "Add" at bounding box center [798, 610] width 17 height 9
click at [24, 190] on div at bounding box center [31, 195] width 21 height 21
click at [335, 508] on div "Undo" at bounding box center [343, 610] width 22 height 9
click at [338, 508] on div "Undo" at bounding box center [343, 610] width 22 height 9
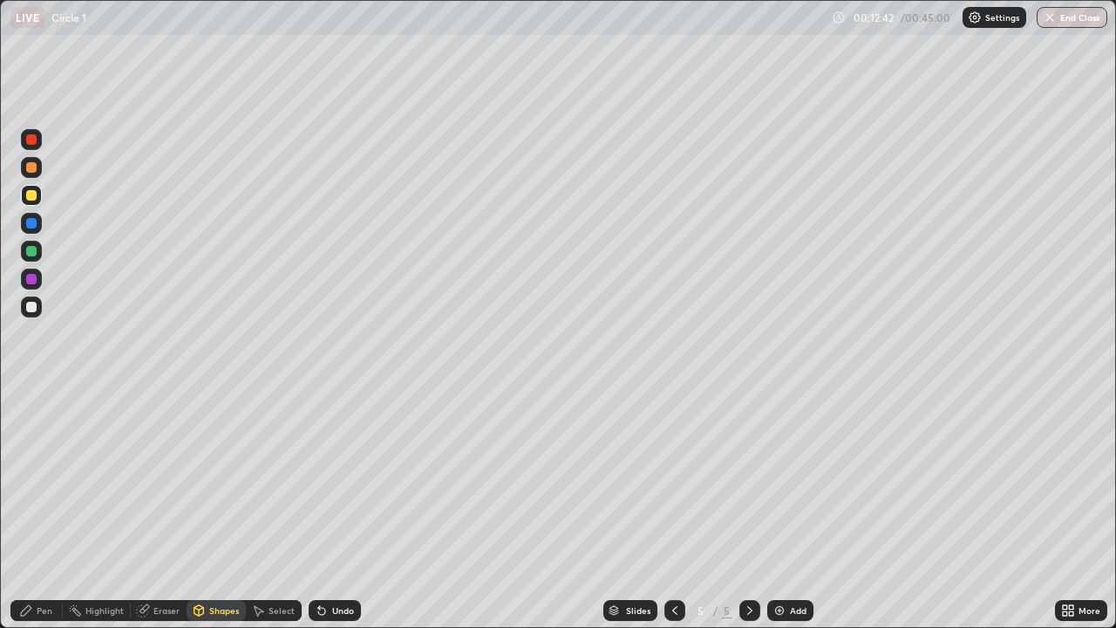
click at [36, 508] on div "Pen" at bounding box center [36, 610] width 52 height 21
click at [344, 508] on div "Undo" at bounding box center [335, 610] width 52 height 21
click at [333, 508] on div "Undo" at bounding box center [343, 610] width 22 height 9
click at [336, 508] on div "Undo" at bounding box center [335, 610] width 52 height 21
click at [31, 306] on div at bounding box center [31, 307] width 10 height 10
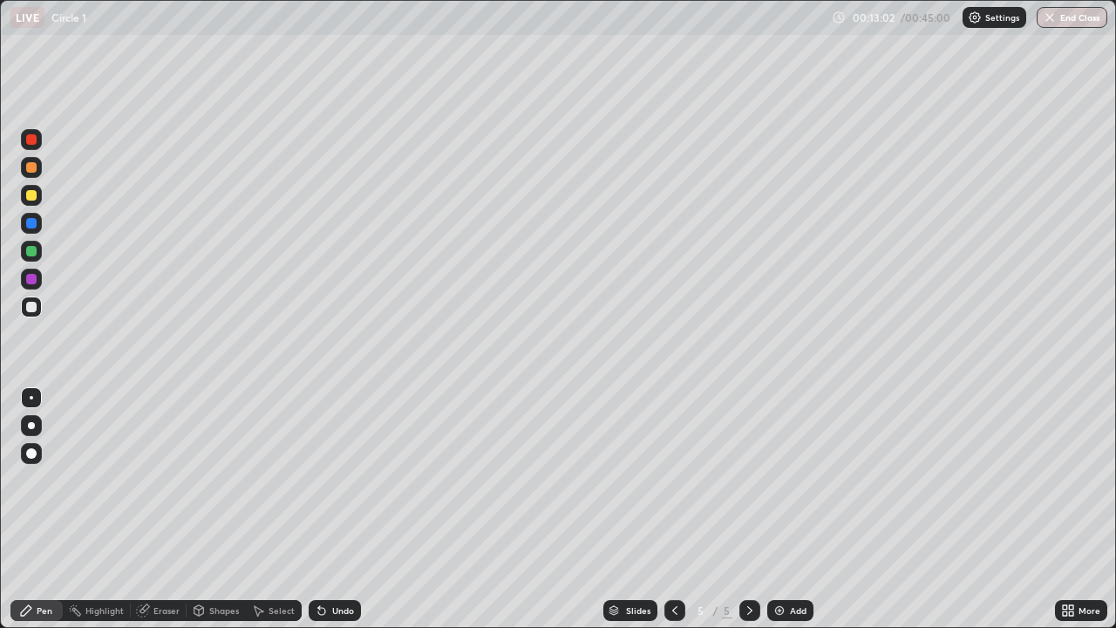
click at [337, 508] on div "Undo" at bounding box center [335, 610] width 52 height 21
click at [318, 508] on icon at bounding box center [321, 610] width 7 height 7
click at [673, 508] on icon at bounding box center [675, 610] width 14 height 14
click at [23, 170] on div at bounding box center [31, 167] width 21 height 21
click at [748, 508] on icon at bounding box center [750, 610] width 14 height 14
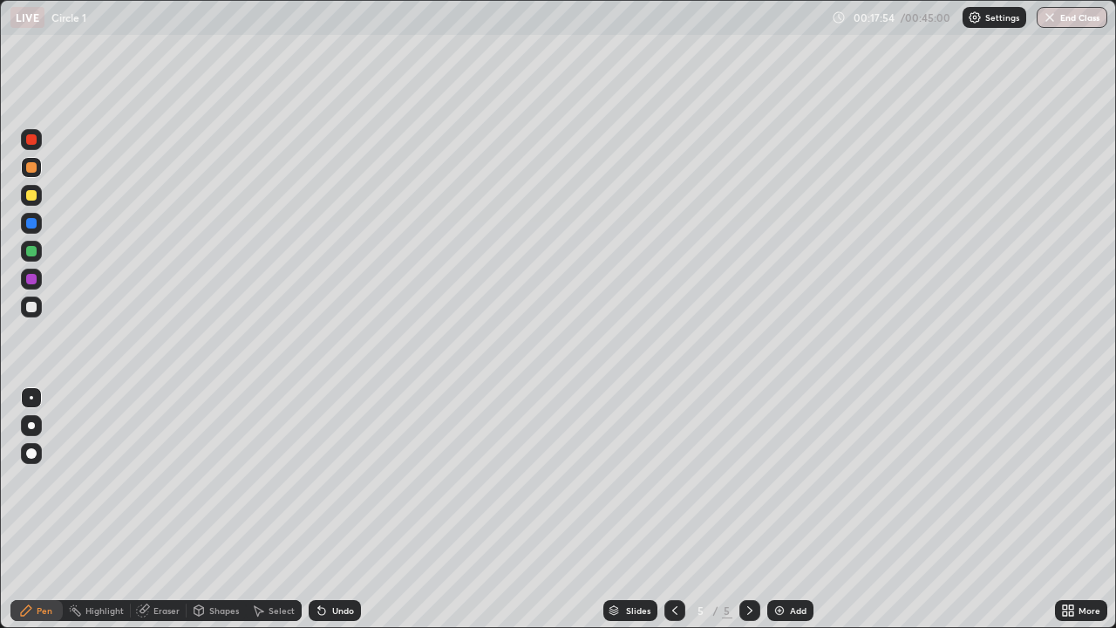
click at [22, 316] on div at bounding box center [31, 307] width 21 height 28
click at [334, 508] on div "Undo" at bounding box center [343, 610] width 22 height 9
click at [34, 188] on div at bounding box center [31, 195] width 21 height 21
click at [31, 305] on div at bounding box center [31, 307] width 10 height 10
click at [673, 508] on icon at bounding box center [674, 610] width 5 height 9
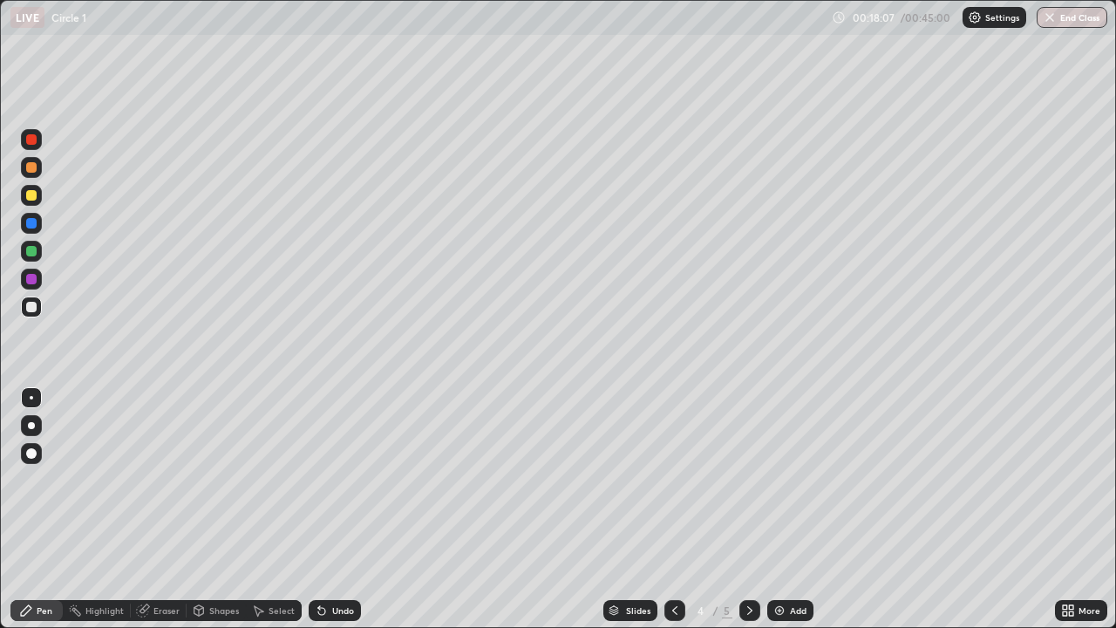
click at [743, 508] on icon at bounding box center [750, 610] width 14 height 14
click at [668, 508] on div at bounding box center [674, 610] width 21 height 35
click at [29, 164] on div at bounding box center [31, 167] width 10 height 10
click at [27, 249] on div at bounding box center [31, 251] width 10 height 10
click at [26, 276] on div at bounding box center [31, 279] width 10 height 10
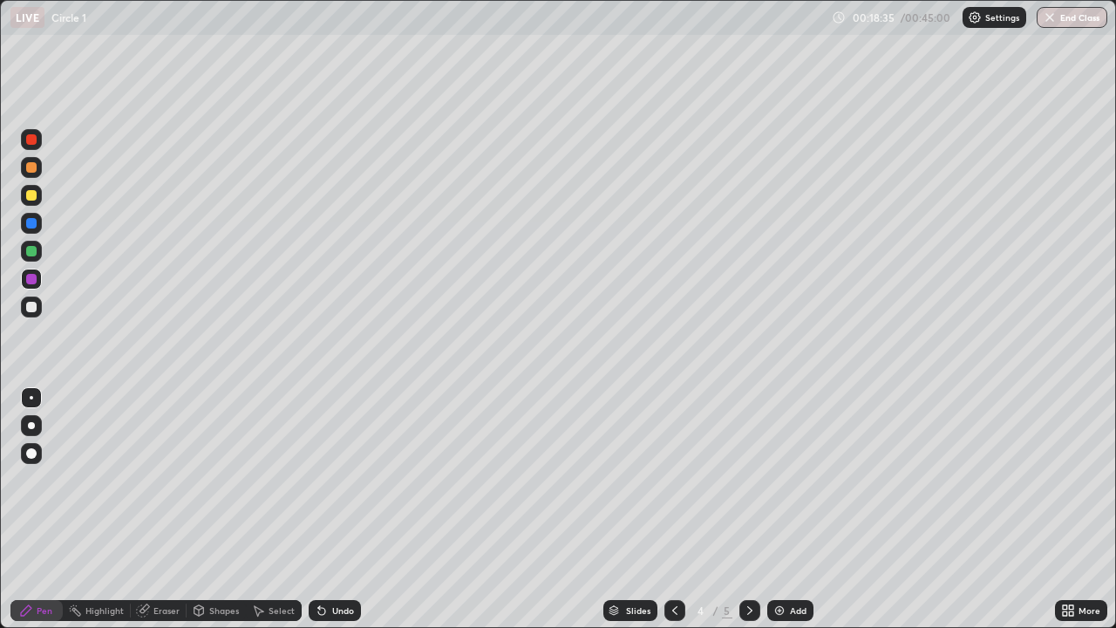
click at [332, 508] on div "Undo" at bounding box center [343, 610] width 22 height 9
click at [329, 508] on div "Undo" at bounding box center [335, 610] width 52 height 21
click at [328, 508] on div "Undo" at bounding box center [335, 610] width 52 height 21
click at [752, 508] on icon at bounding box center [750, 610] width 14 height 14
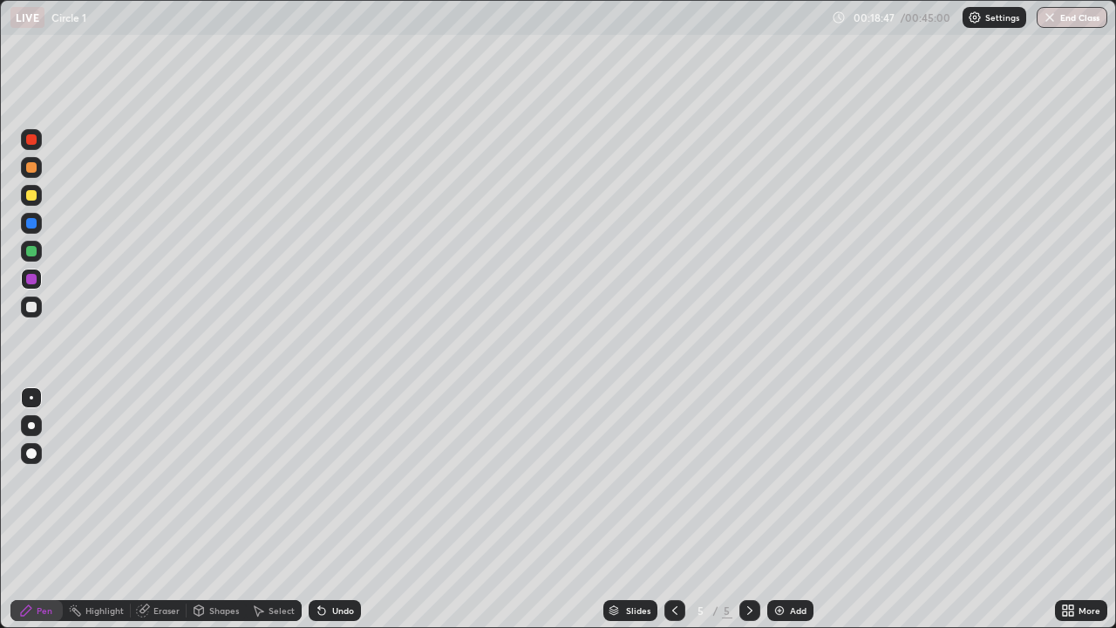
click at [35, 314] on div at bounding box center [31, 306] width 21 height 21
click at [332, 508] on div "Undo" at bounding box center [335, 610] width 52 height 21
click at [328, 508] on div "Undo" at bounding box center [335, 610] width 52 height 21
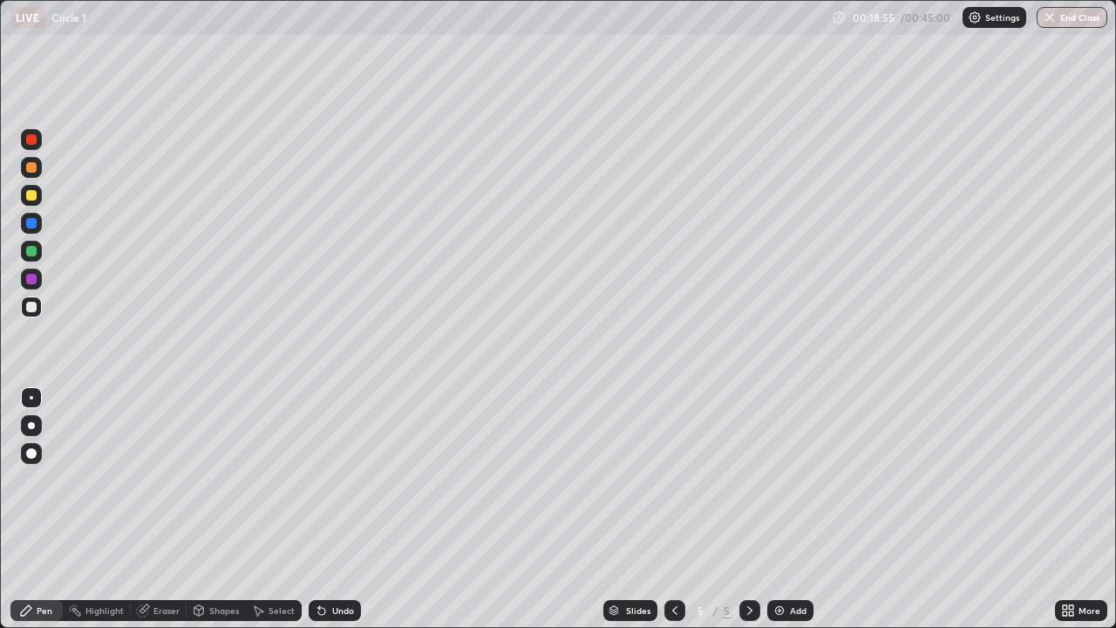
click at [328, 508] on div "Undo" at bounding box center [335, 610] width 52 height 21
click at [332, 508] on div "Undo" at bounding box center [335, 610] width 52 height 21
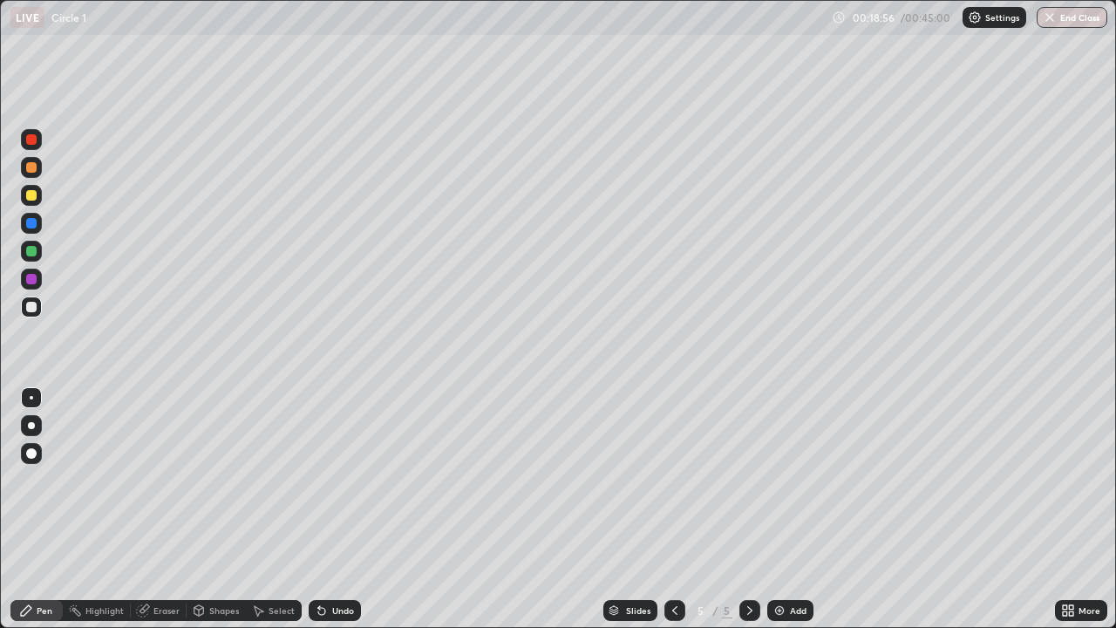
click at [332, 508] on div "Undo" at bounding box center [335, 610] width 52 height 21
click at [336, 508] on div "Undo" at bounding box center [335, 610] width 52 height 21
click at [673, 508] on icon at bounding box center [675, 610] width 14 height 14
click at [748, 508] on icon at bounding box center [750, 610] width 14 height 14
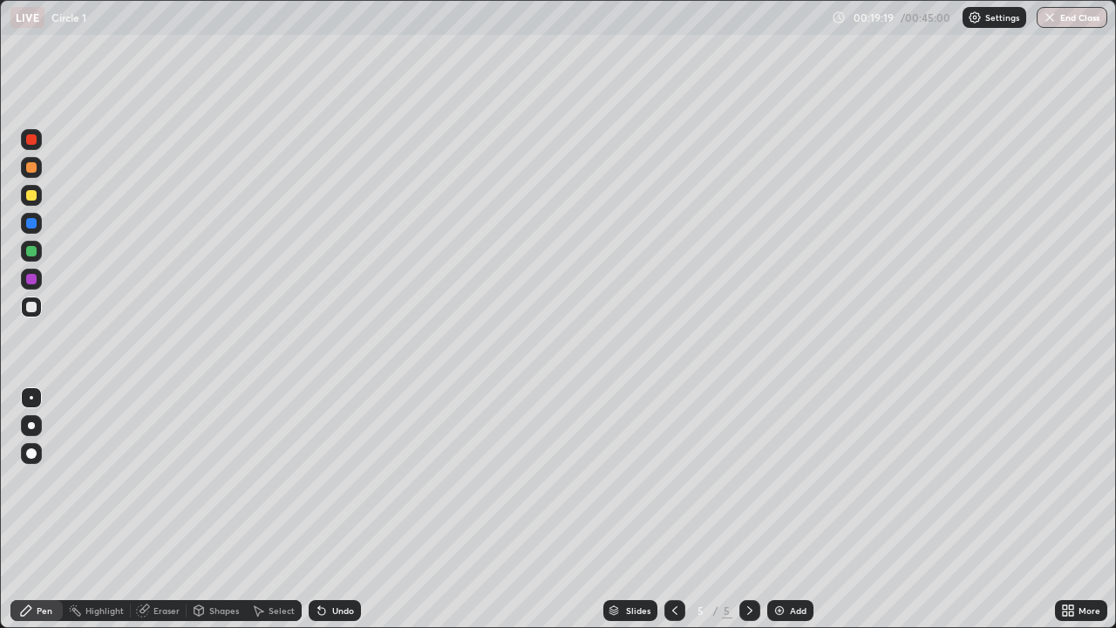
click at [346, 508] on div "Undo" at bounding box center [335, 610] width 52 height 21
click at [672, 508] on icon at bounding box center [675, 610] width 14 height 14
click at [754, 508] on icon at bounding box center [750, 610] width 14 height 14
click at [335, 508] on div "Undo" at bounding box center [343, 610] width 22 height 9
click at [336, 508] on div "Undo" at bounding box center [343, 610] width 22 height 9
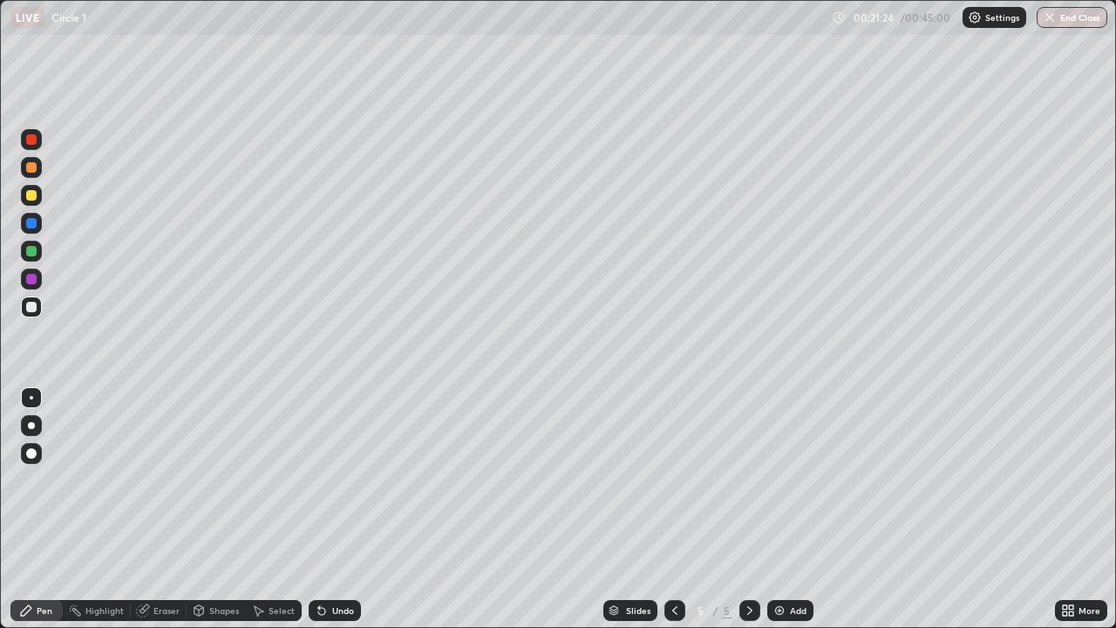
click at [671, 508] on icon at bounding box center [675, 610] width 14 height 14
click at [746, 508] on icon at bounding box center [750, 610] width 14 height 14
click at [340, 508] on div "Undo" at bounding box center [343, 610] width 22 height 9
click at [343, 508] on div "Undo" at bounding box center [343, 610] width 22 height 9
click at [673, 508] on icon at bounding box center [675, 610] width 14 height 14
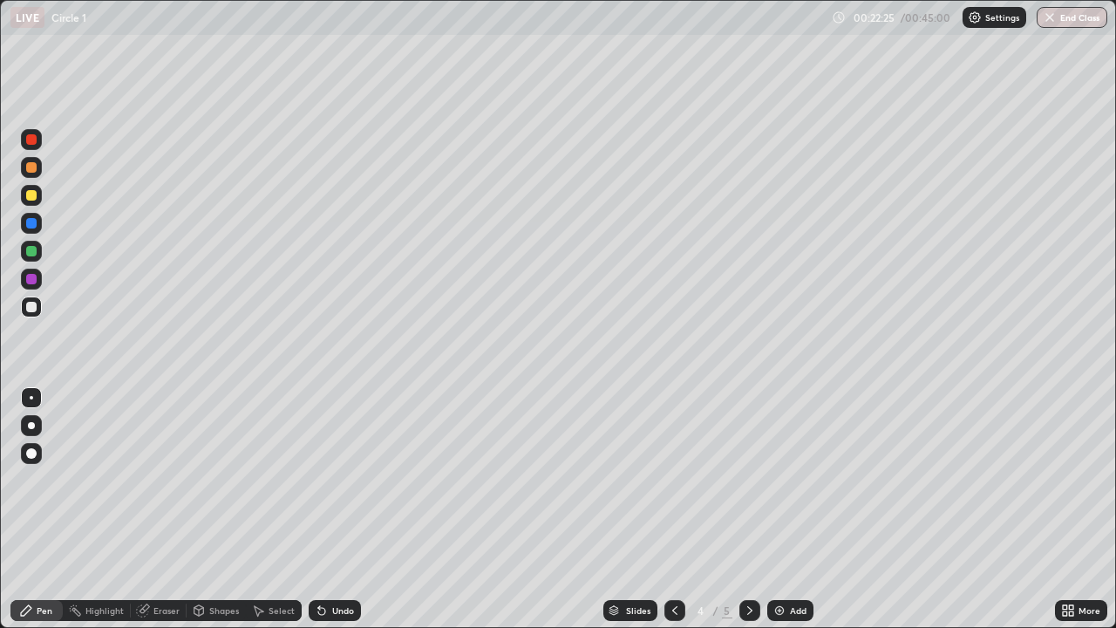
click at [37, 166] on div at bounding box center [31, 167] width 21 height 21
click at [343, 508] on div "Undo" at bounding box center [335, 610] width 52 height 21
click at [341, 508] on div "Undo" at bounding box center [335, 610] width 52 height 21
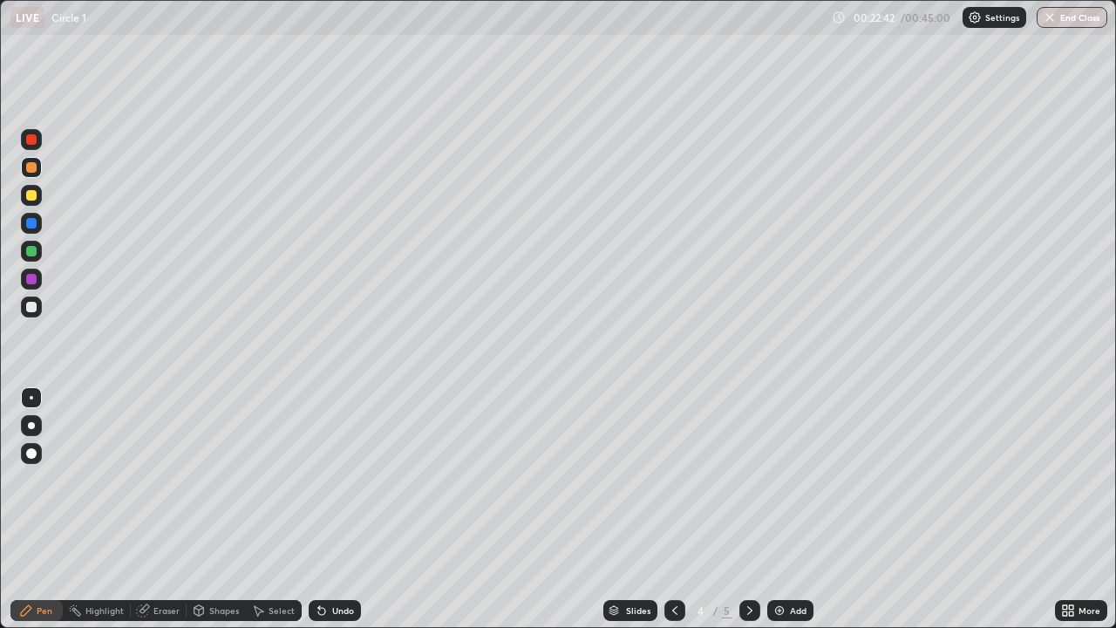
click at [341, 508] on div "Undo" at bounding box center [335, 610] width 52 height 21
click at [347, 508] on div "Undo" at bounding box center [335, 610] width 52 height 21
click at [343, 508] on div "Undo" at bounding box center [343, 610] width 22 height 9
click at [342, 508] on div "Undo" at bounding box center [335, 610] width 52 height 21
click at [748, 508] on icon at bounding box center [750, 610] width 14 height 14
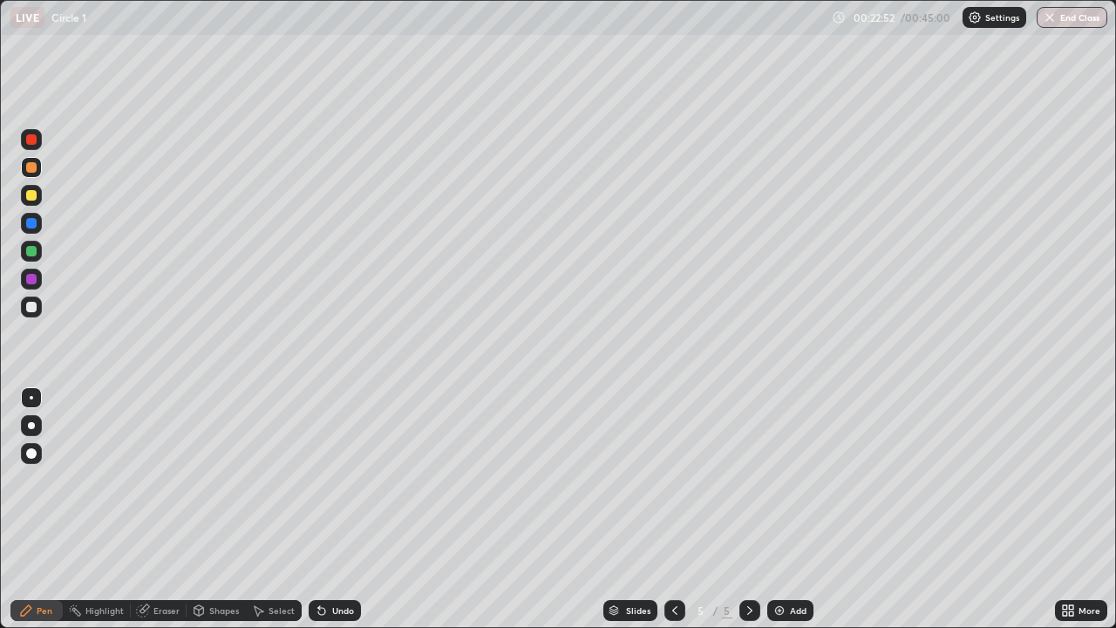
click at [36, 308] on div at bounding box center [31, 307] width 10 height 10
click at [803, 508] on div "Add" at bounding box center [798, 610] width 17 height 9
click at [336, 508] on div "Undo" at bounding box center [343, 610] width 22 height 9
click at [328, 508] on div "Undo" at bounding box center [335, 610] width 52 height 21
click at [670, 508] on icon at bounding box center [675, 610] width 14 height 14
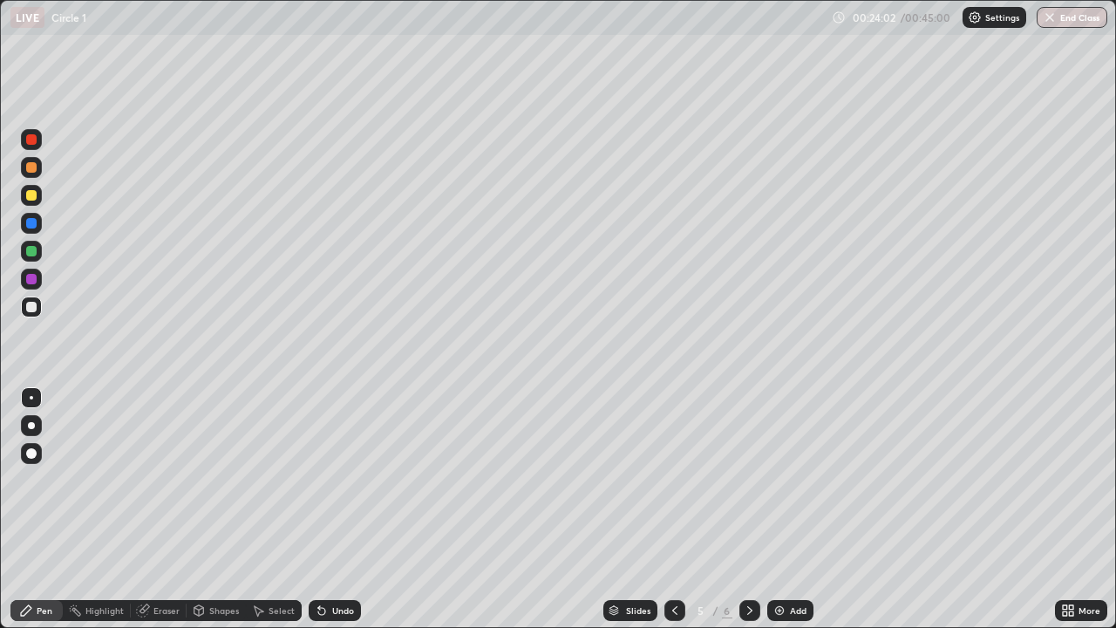
click at [748, 508] on icon at bounding box center [750, 610] width 14 height 14
click at [340, 508] on div "Undo" at bounding box center [343, 610] width 22 height 9
click at [341, 508] on div "Undo" at bounding box center [335, 610] width 52 height 21
click at [335, 508] on div "Undo" at bounding box center [335, 610] width 52 height 21
click at [673, 508] on icon at bounding box center [675, 610] width 14 height 14
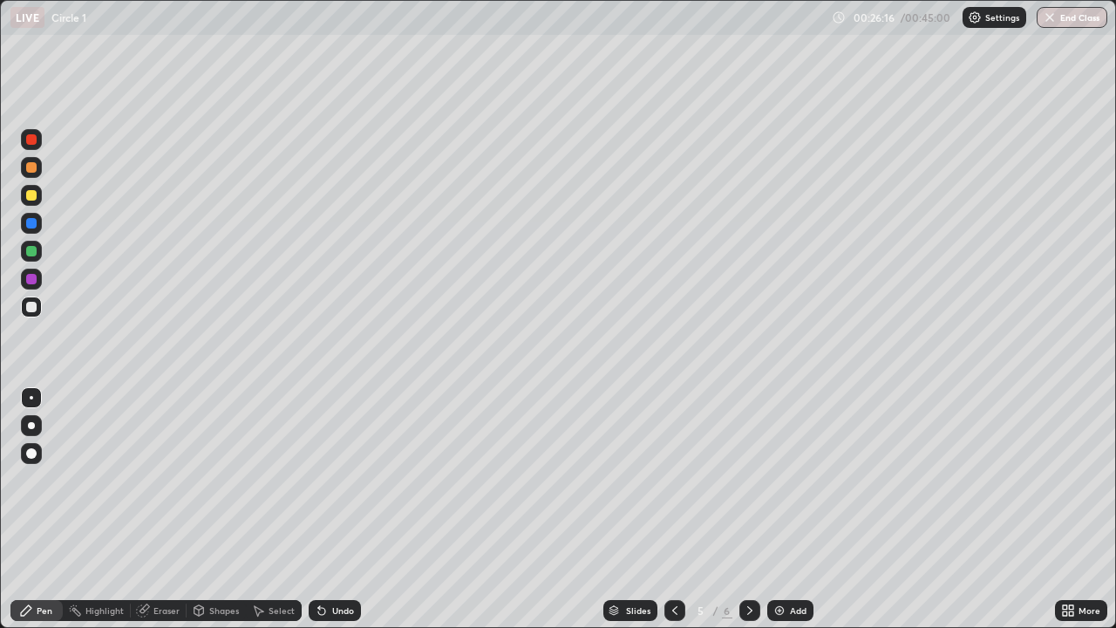
click at [675, 508] on icon at bounding box center [675, 610] width 14 height 14
click at [748, 508] on icon at bounding box center [750, 610] width 14 height 14
click at [673, 508] on div at bounding box center [674, 610] width 21 height 21
click at [276, 508] on div "Select" at bounding box center [281, 610] width 26 height 9
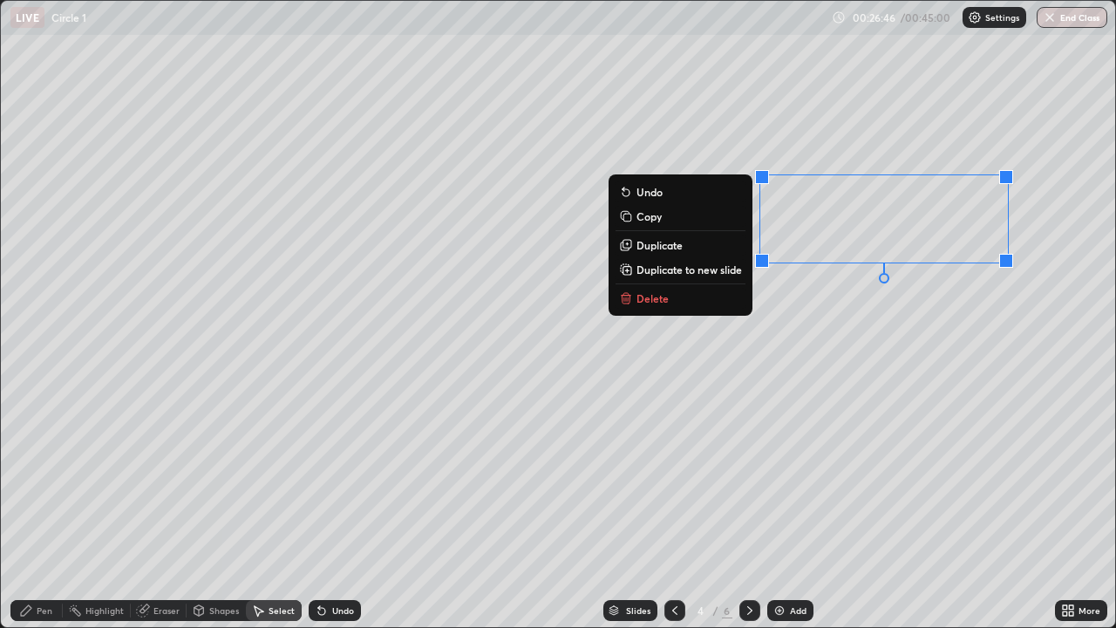
click at [654, 299] on p "Delete" at bounding box center [652, 298] width 32 height 14
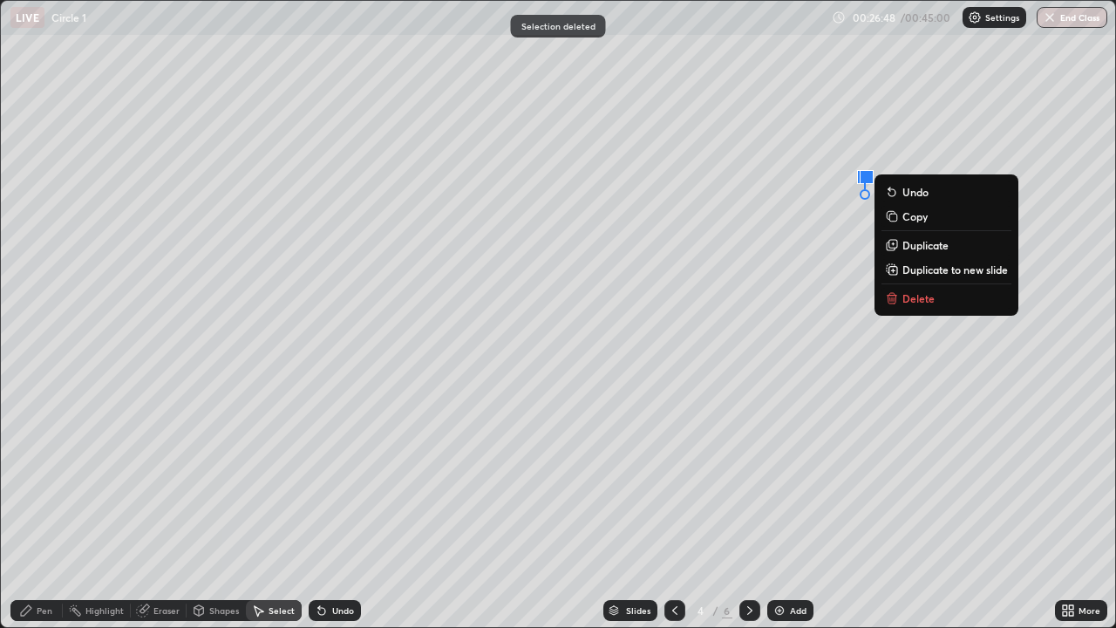
click at [906, 293] on p "Delete" at bounding box center [918, 298] width 32 height 14
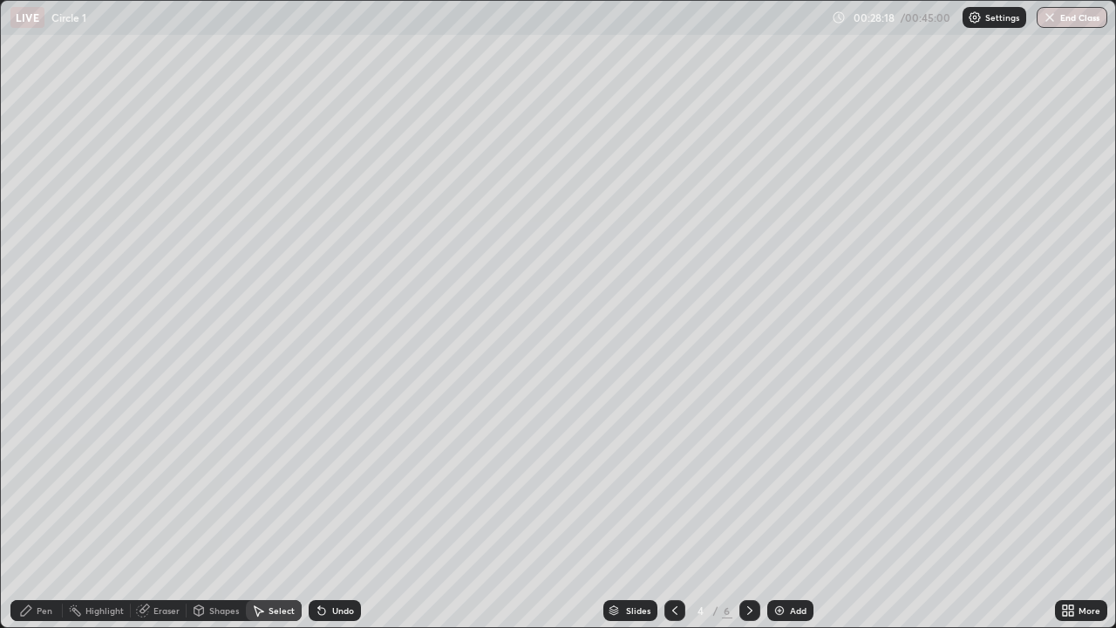
click at [680, 508] on div at bounding box center [674, 610] width 21 height 21
click at [748, 508] on icon at bounding box center [750, 610] width 14 height 14
click at [673, 508] on icon at bounding box center [675, 610] width 14 height 14
click at [749, 508] on icon at bounding box center [750, 610] width 14 height 14
click at [751, 508] on div at bounding box center [749, 610] width 21 height 21
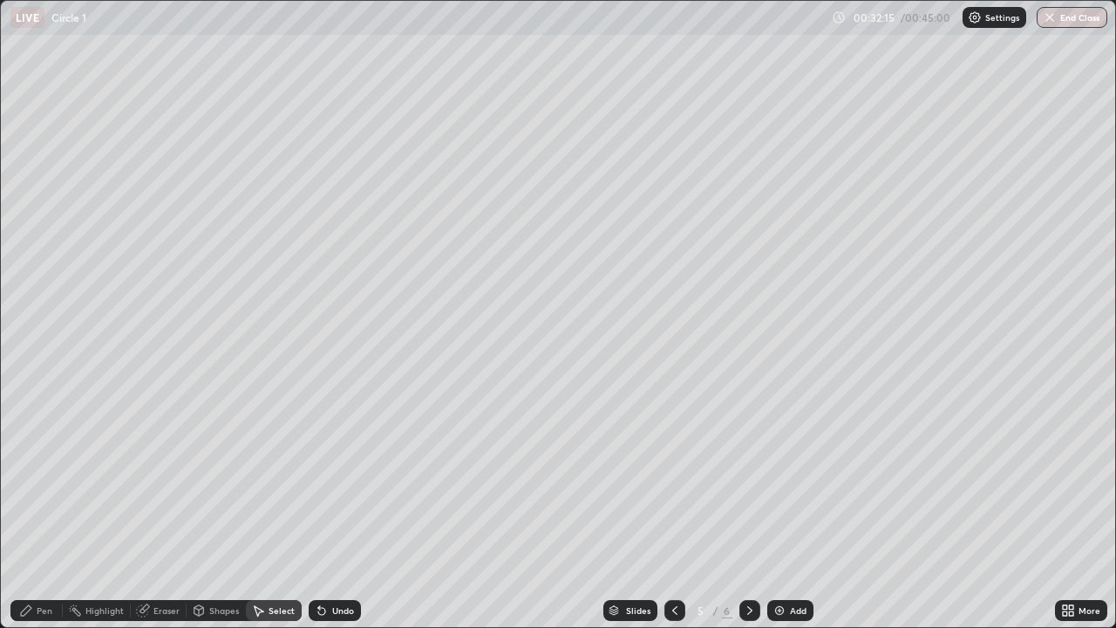
click at [748, 508] on icon at bounding box center [750, 610] width 14 height 14
click at [41, 508] on div "Pen" at bounding box center [45, 610] width 16 height 9
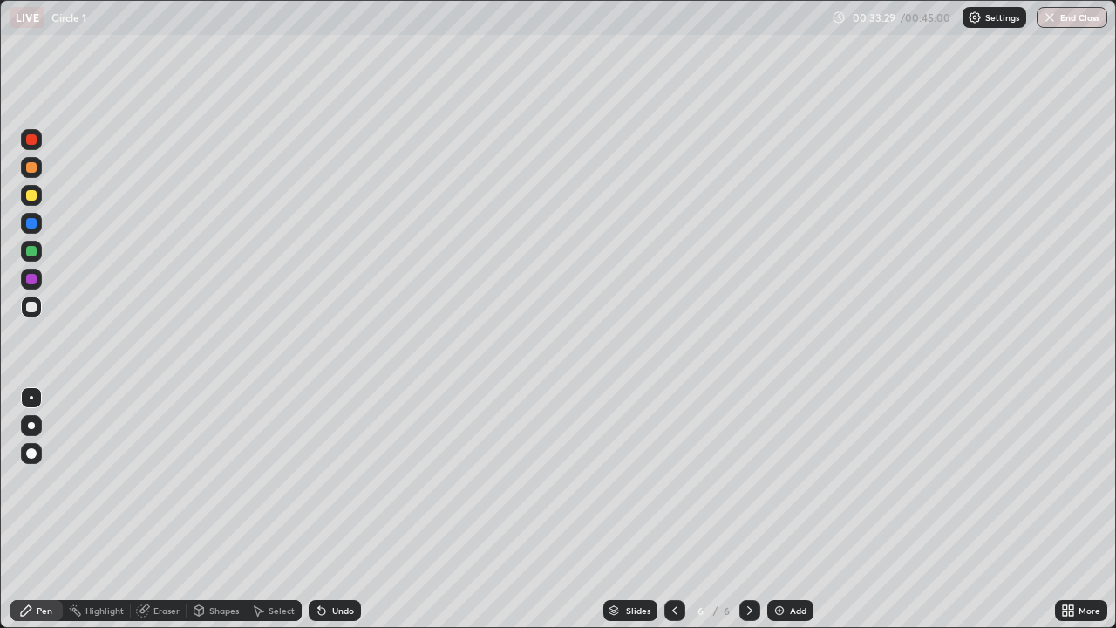
click at [24, 193] on div at bounding box center [31, 195] width 21 height 21
click at [795, 508] on div "Add" at bounding box center [798, 610] width 17 height 9
click at [329, 508] on div "Undo" at bounding box center [335, 610] width 52 height 21
click at [31, 302] on div at bounding box center [31, 307] width 10 height 10
click at [267, 508] on div "Select" at bounding box center [274, 610] width 56 height 21
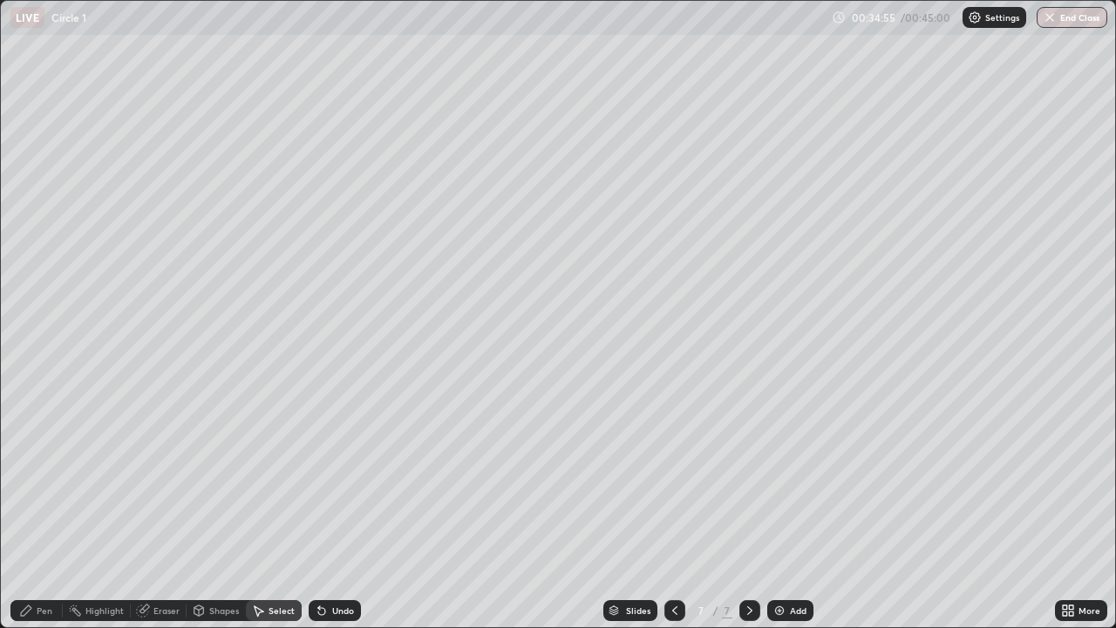
click at [224, 508] on div "Shapes" at bounding box center [224, 610] width 30 height 9
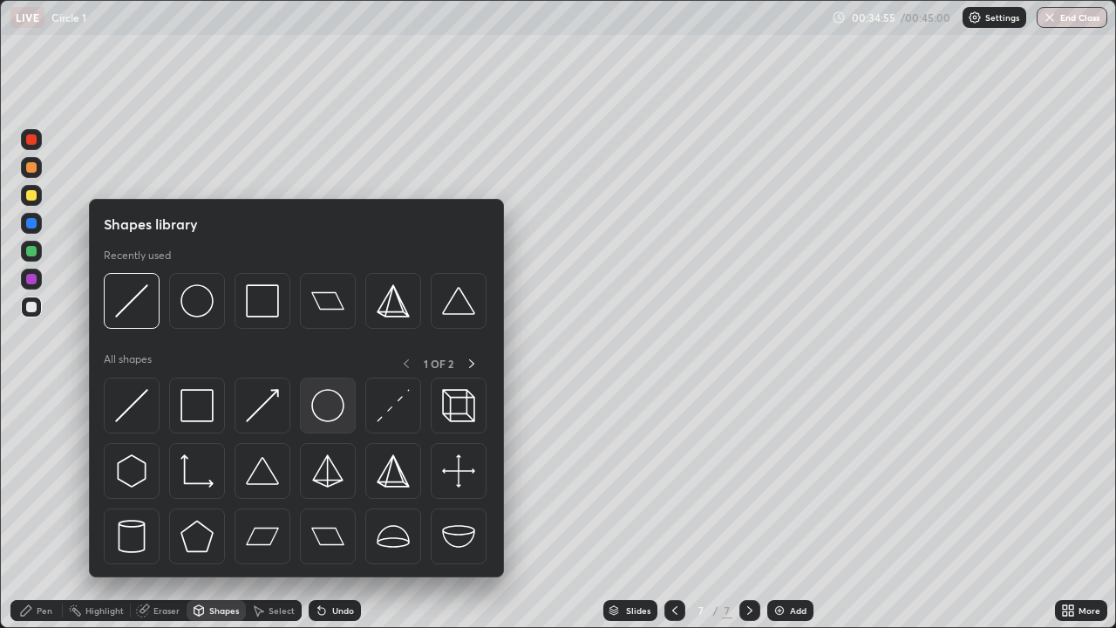
click at [331, 398] on img at bounding box center [327, 405] width 33 height 33
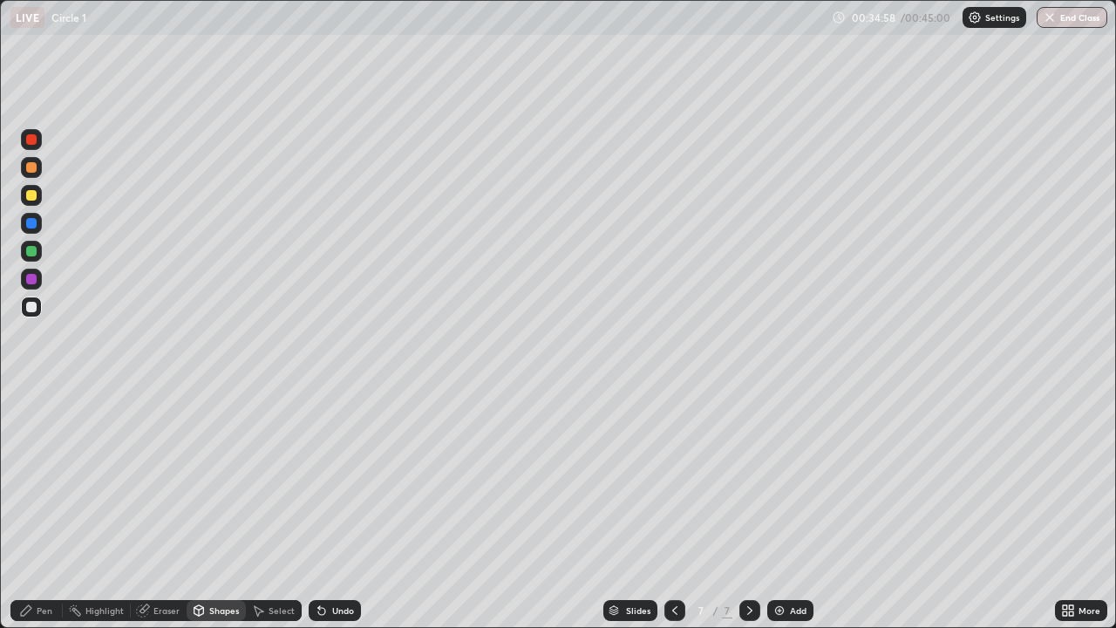
click at [31, 220] on div at bounding box center [31, 223] width 10 height 10
click at [37, 200] on div at bounding box center [31, 195] width 21 height 21
click at [36, 508] on div "Pen" at bounding box center [36, 610] width 52 height 21
click at [224, 508] on div "Shapes" at bounding box center [224, 610] width 30 height 9
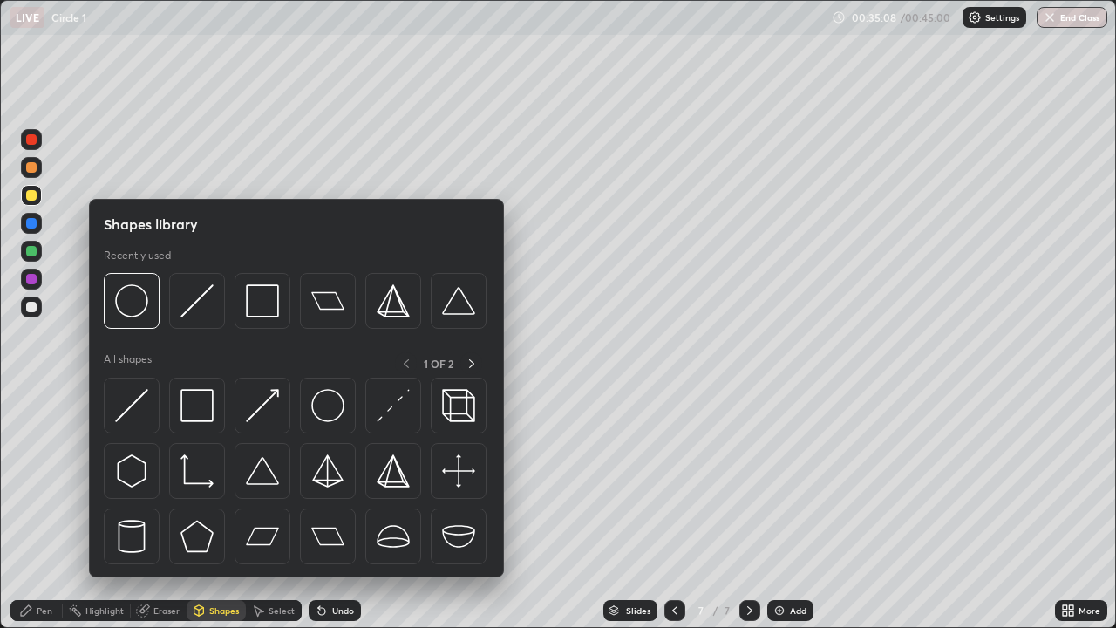
click at [216, 508] on div "Shapes" at bounding box center [224, 610] width 30 height 9
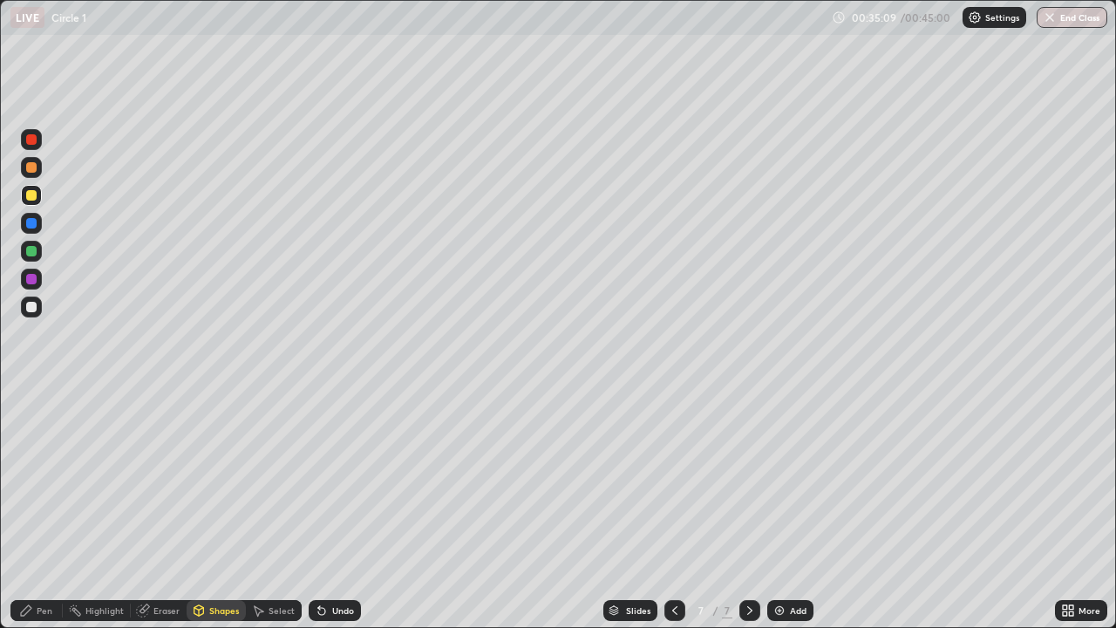
click at [212, 508] on div "Shapes" at bounding box center [224, 610] width 30 height 9
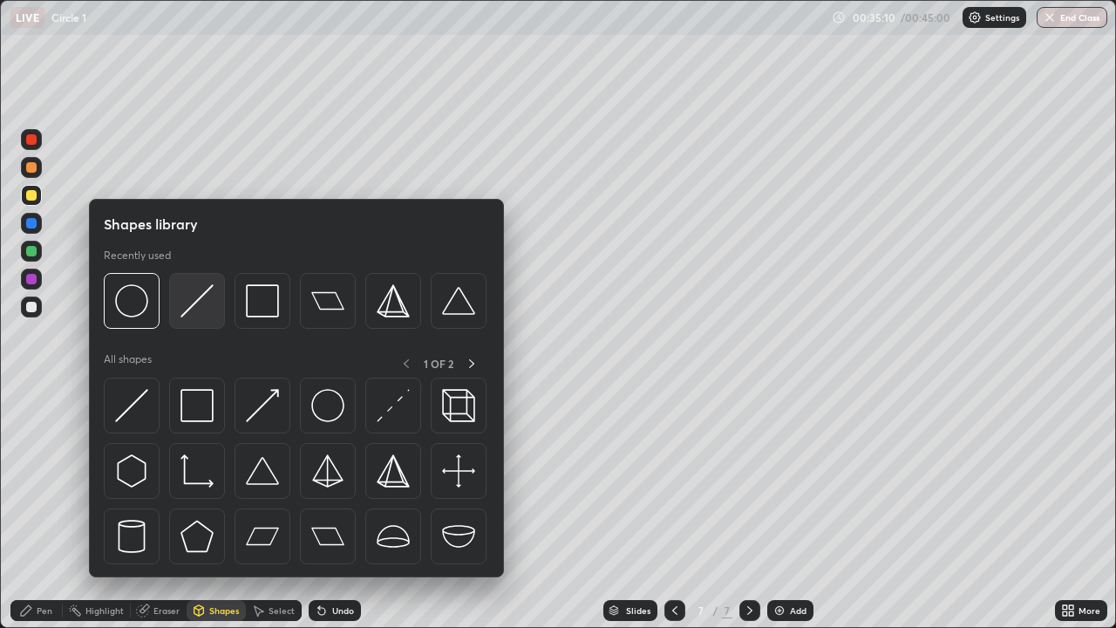
click at [187, 307] on img at bounding box center [196, 300] width 33 height 33
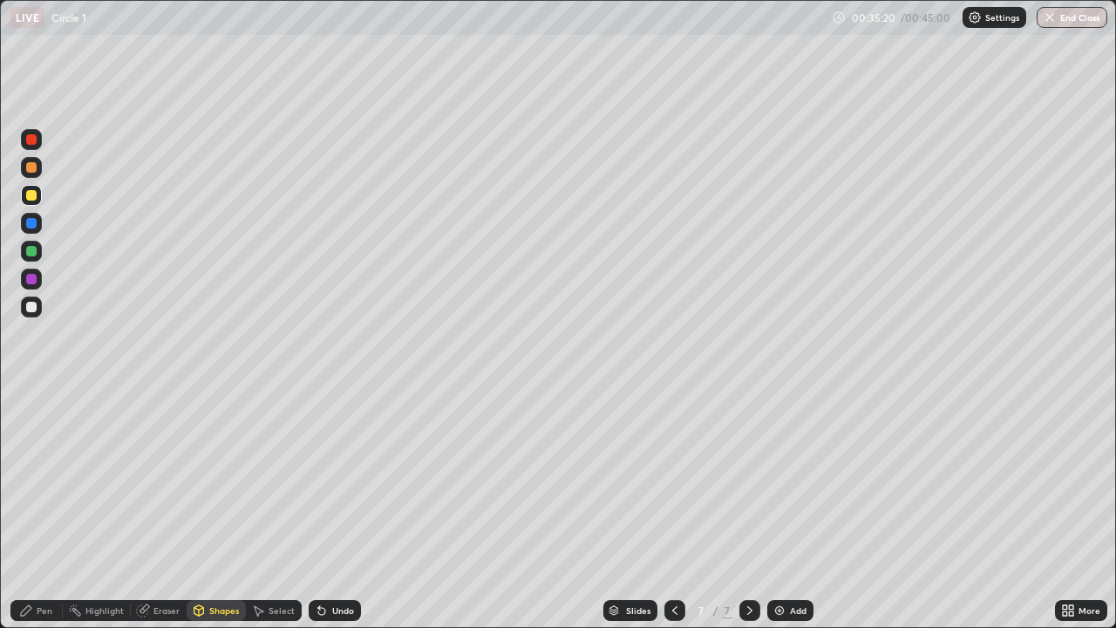
click at [33, 313] on div at bounding box center [31, 306] width 21 height 21
click at [41, 508] on div "Pen" at bounding box center [36, 610] width 52 height 21
click at [338, 508] on div "Undo" at bounding box center [343, 610] width 22 height 9
click at [329, 508] on div "Undo" at bounding box center [335, 610] width 52 height 21
click at [324, 508] on icon at bounding box center [322, 610] width 14 height 14
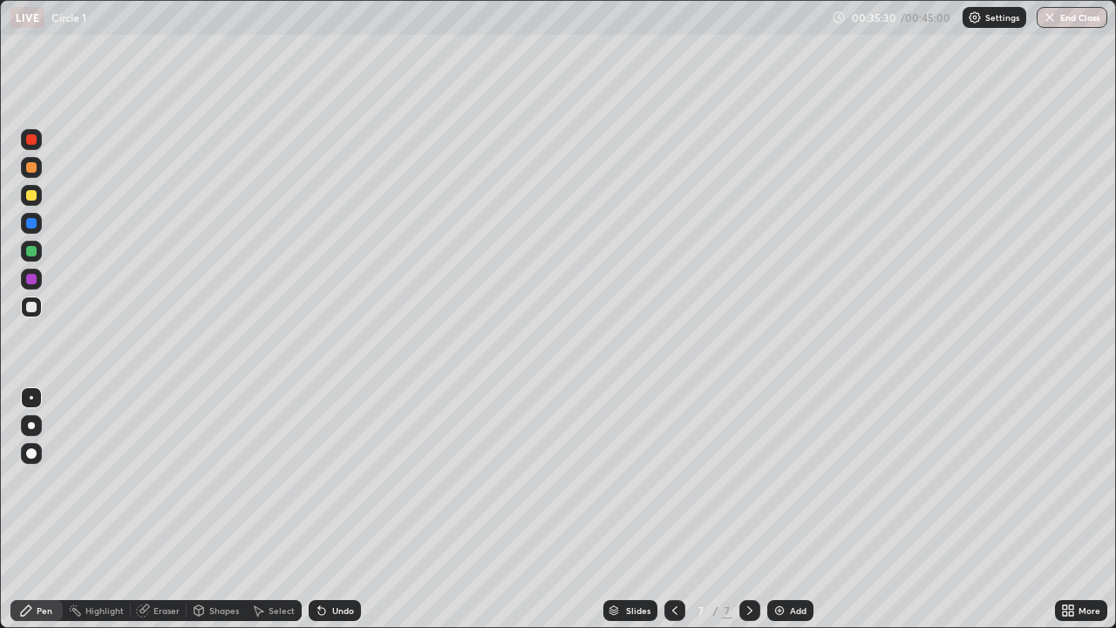
click at [324, 508] on div "Undo" at bounding box center [335, 610] width 52 height 21
click at [32, 171] on div at bounding box center [31, 167] width 10 height 10
click at [30, 217] on div at bounding box center [31, 223] width 21 height 21
click at [30, 310] on div at bounding box center [31, 307] width 10 height 10
click at [349, 508] on div "Undo" at bounding box center [343, 610] width 22 height 9
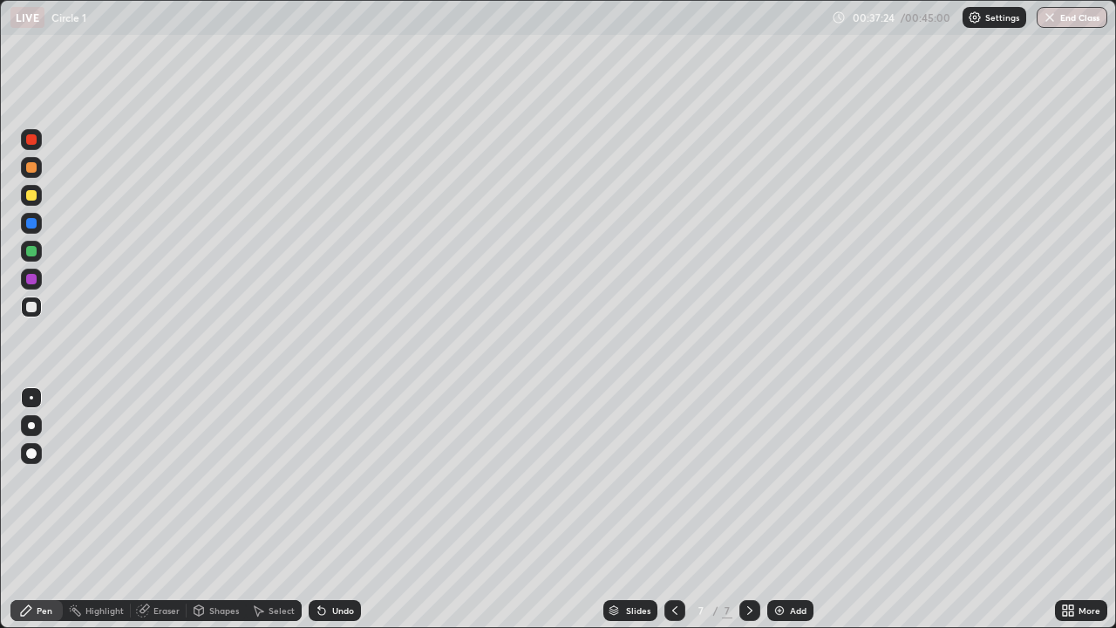
click at [346, 508] on div "Undo" at bounding box center [343, 610] width 22 height 9
click at [28, 225] on div at bounding box center [31, 223] width 10 height 10
click at [238, 508] on div "Shapes" at bounding box center [216, 610] width 59 height 21
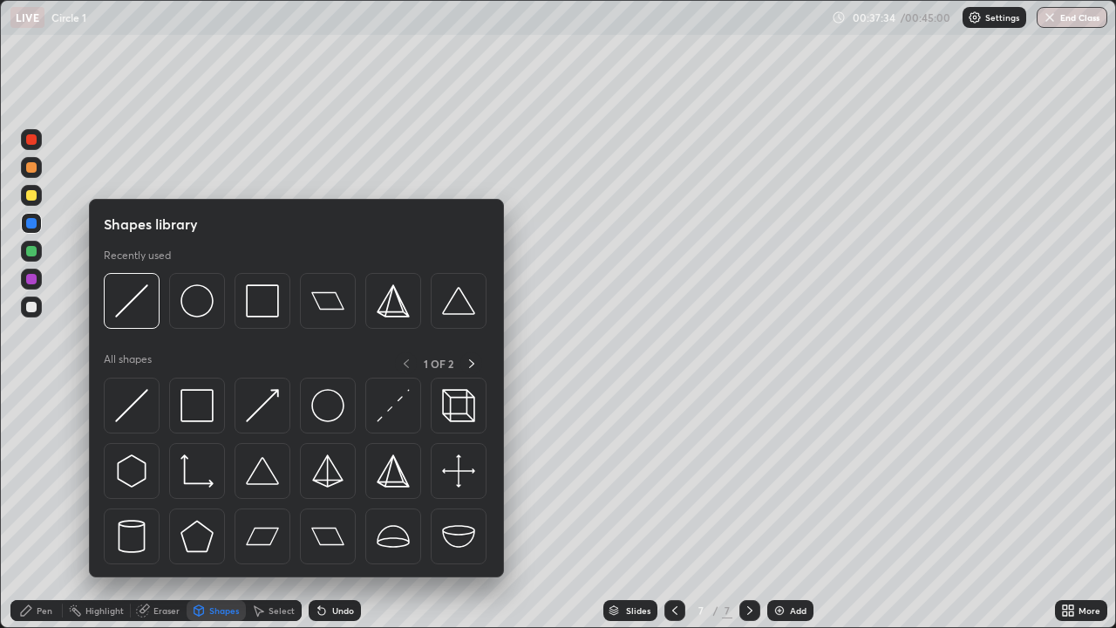
click at [238, 508] on div "Shapes" at bounding box center [216, 610] width 59 height 21
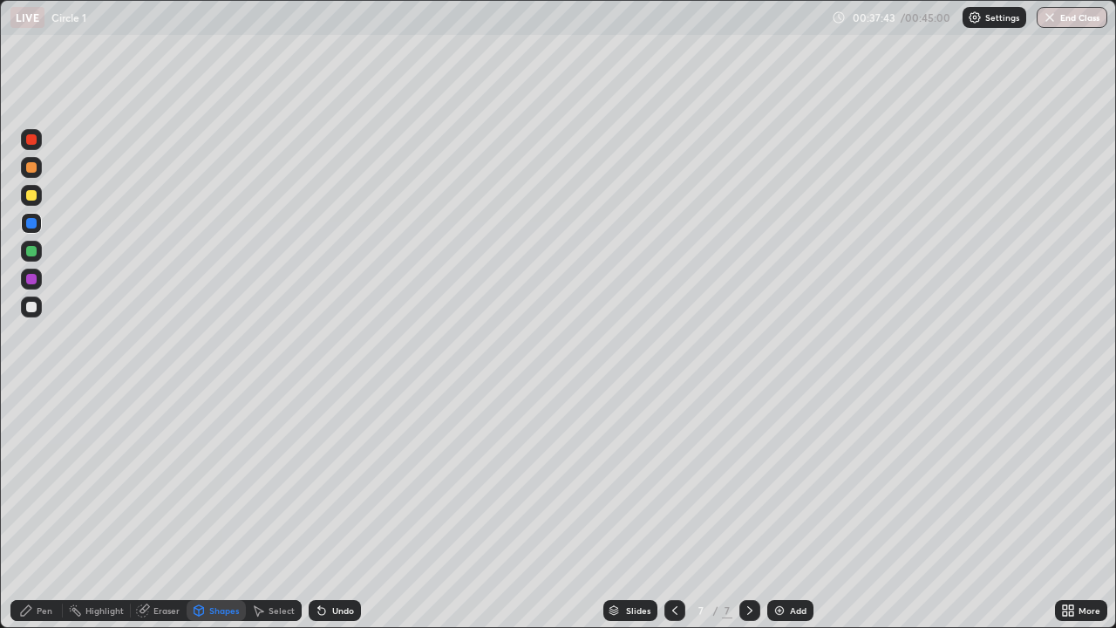
click at [24, 508] on icon at bounding box center [26, 610] width 10 height 10
click at [33, 313] on div at bounding box center [31, 306] width 21 height 21
click at [24, 197] on div at bounding box center [31, 195] width 21 height 21
click at [34, 254] on div at bounding box center [31, 251] width 10 height 10
click at [791, 508] on div "Add" at bounding box center [790, 610] width 46 height 21
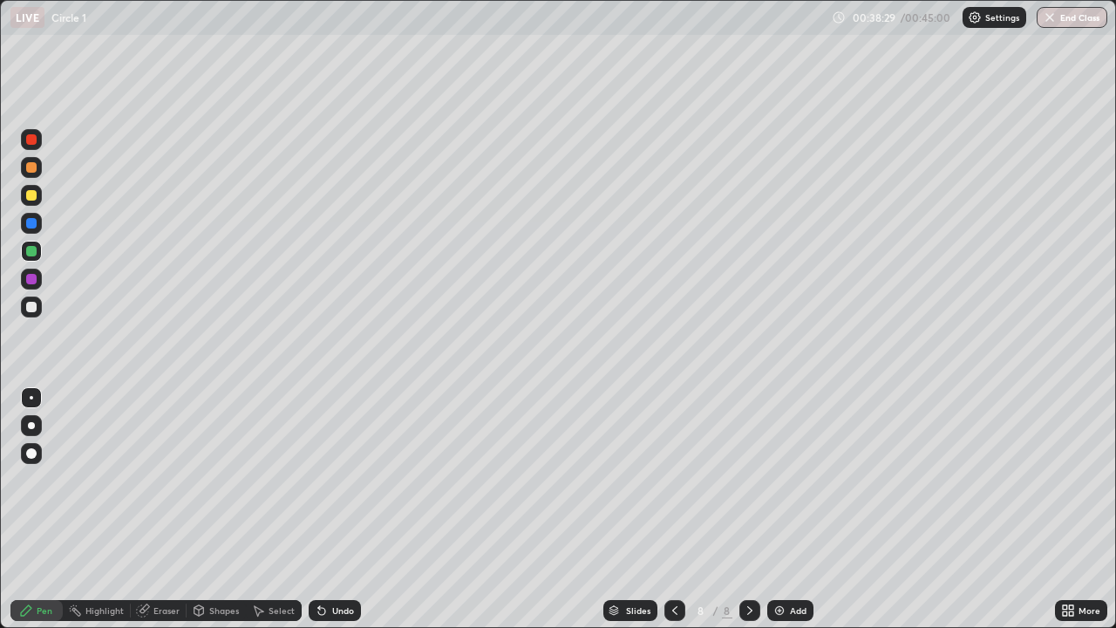
click at [31, 309] on div at bounding box center [31, 307] width 10 height 10
click at [31, 196] on div at bounding box center [31, 195] width 10 height 10
click at [332, 508] on div "Undo" at bounding box center [335, 610] width 52 height 21
click at [343, 508] on div "Undo" at bounding box center [343, 610] width 22 height 9
click at [30, 307] on div at bounding box center [31, 307] width 10 height 10
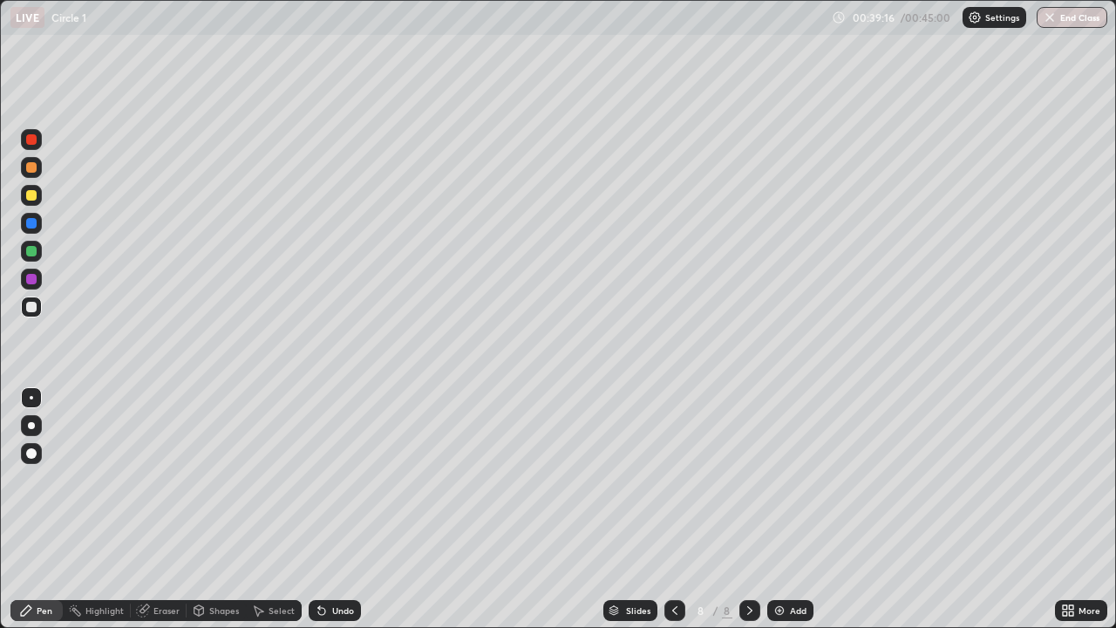
click at [676, 508] on icon at bounding box center [675, 610] width 14 height 14
click at [741, 508] on div at bounding box center [749, 610] width 21 height 21
click at [335, 508] on div "Undo" at bounding box center [343, 610] width 22 height 9
click at [336, 508] on div "Undo" at bounding box center [335, 610] width 52 height 21
click at [326, 508] on div "Undo" at bounding box center [331, 610] width 59 height 35
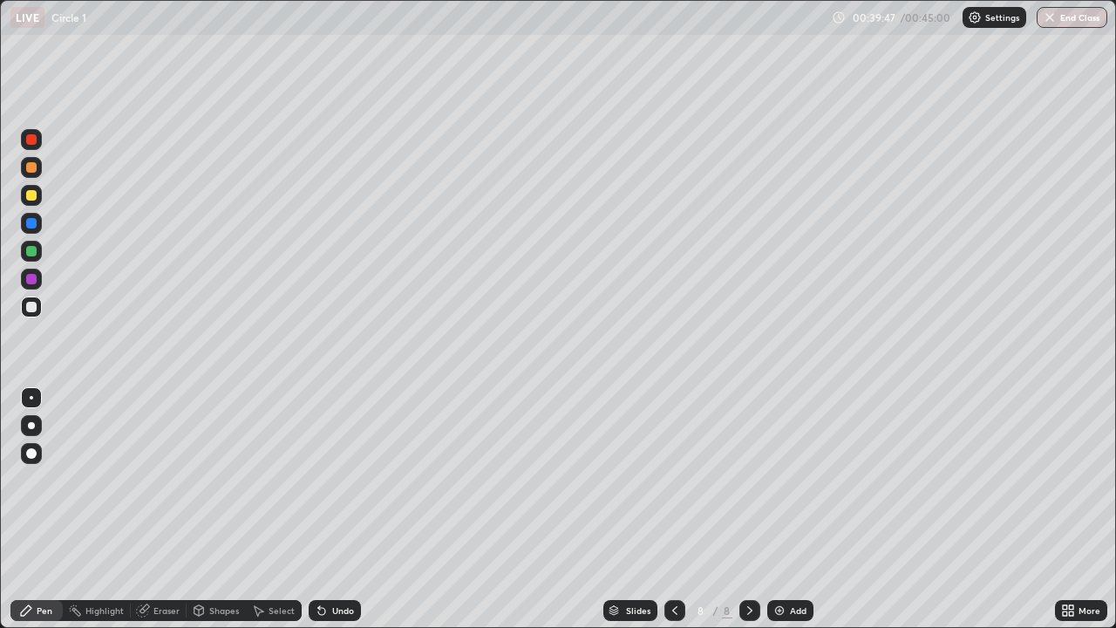
click at [677, 508] on icon at bounding box center [675, 610] width 14 height 14
click at [745, 508] on icon at bounding box center [750, 610] width 14 height 14
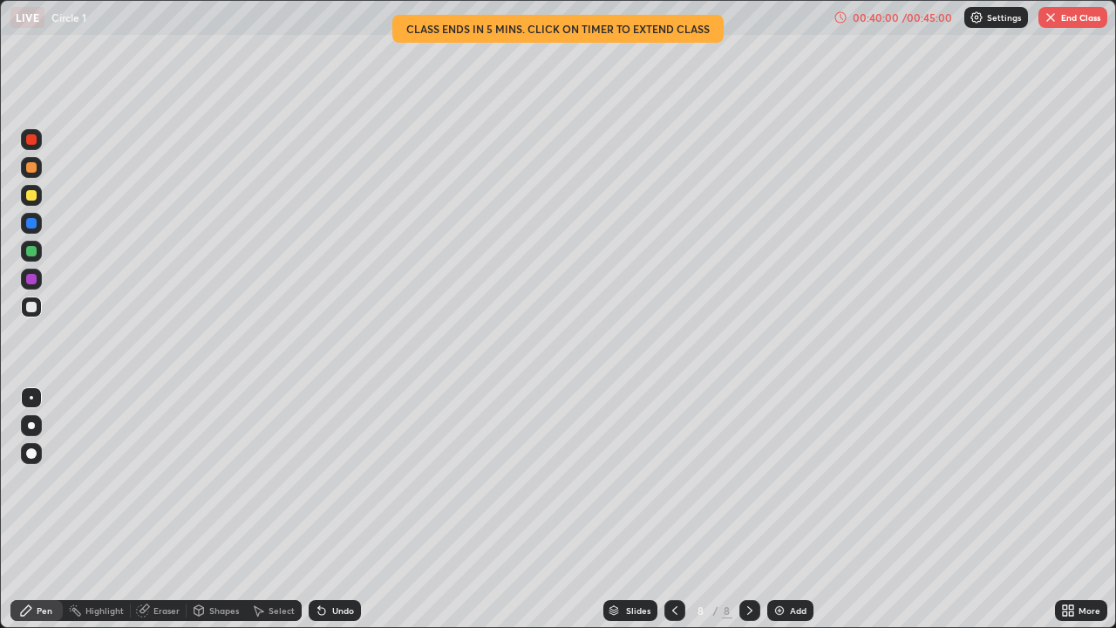
click at [670, 508] on icon at bounding box center [675, 610] width 14 height 14
click at [746, 508] on icon at bounding box center [750, 610] width 14 height 14
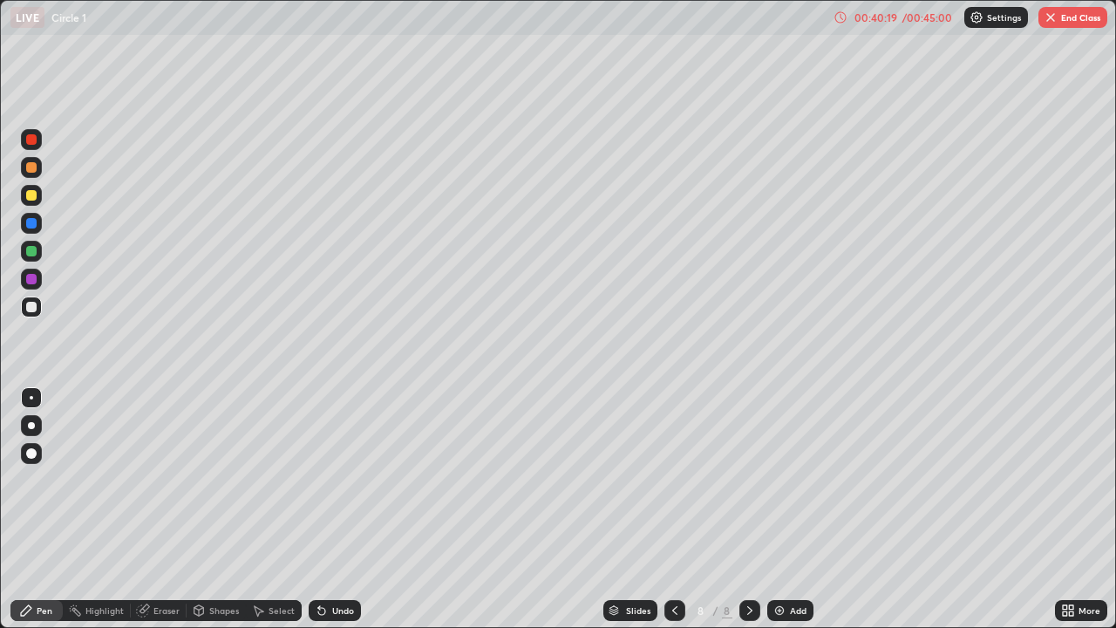
click at [666, 508] on div at bounding box center [674, 610] width 21 height 21
click at [749, 508] on icon at bounding box center [750, 610] width 14 height 14
click at [347, 508] on div "Undo" at bounding box center [343, 610] width 22 height 9
click at [673, 508] on icon at bounding box center [675, 610] width 14 height 14
click at [740, 508] on div at bounding box center [749, 610] width 21 height 21
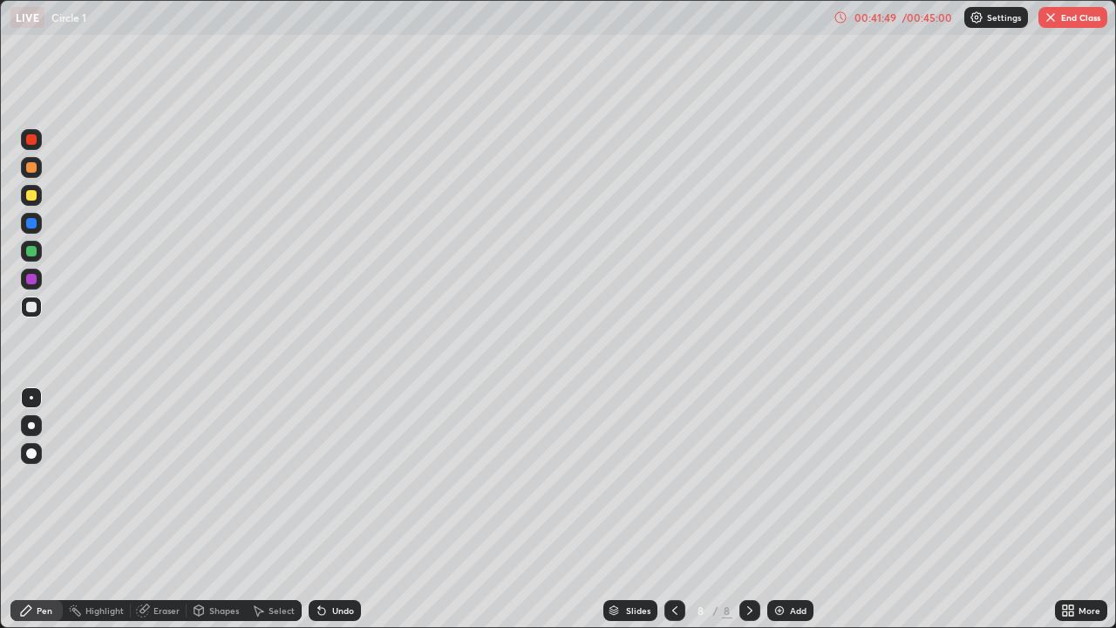
click at [664, 508] on div at bounding box center [674, 610] width 21 height 35
click at [748, 508] on icon at bounding box center [750, 610] width 14 height 14
click at [334, 508] on div "Undo" at bounding box center [335, 610] width 52 height 21
click at [487, 508] on div "Slides 8 / 8 Add" at bounding box center [708, 610] width 694 height 35
click at [497, 508] on div "Slides 8 / 8 Add" at bounding box center [708, 610] width 694 height 35
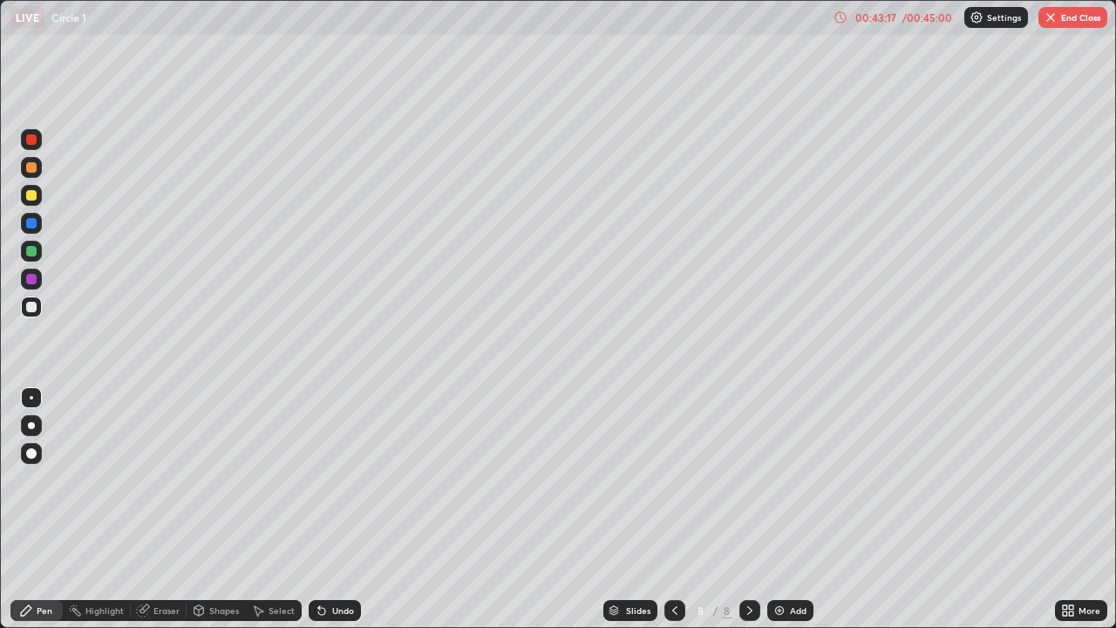
click at [683, 508] on div at bounding box center [674, 610] width 21 height 35
click at [755, 508] on div at bounding box center [749, 610] width 21 height 21
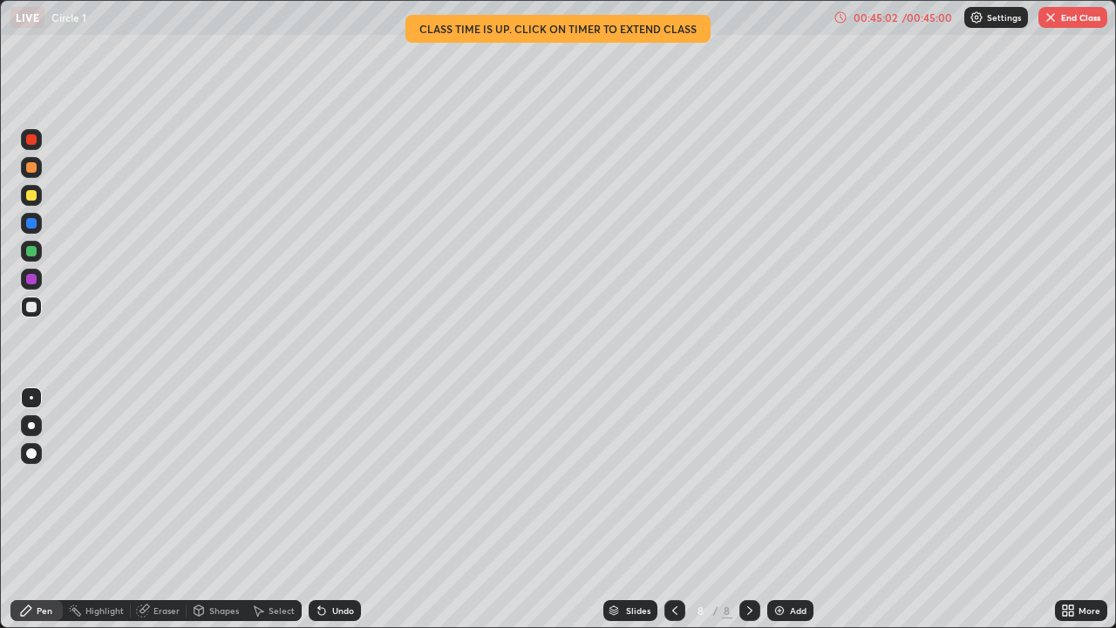
click at [1061, 22] on button "End Class" at bounding box center [1072, 17] width 69 height 21
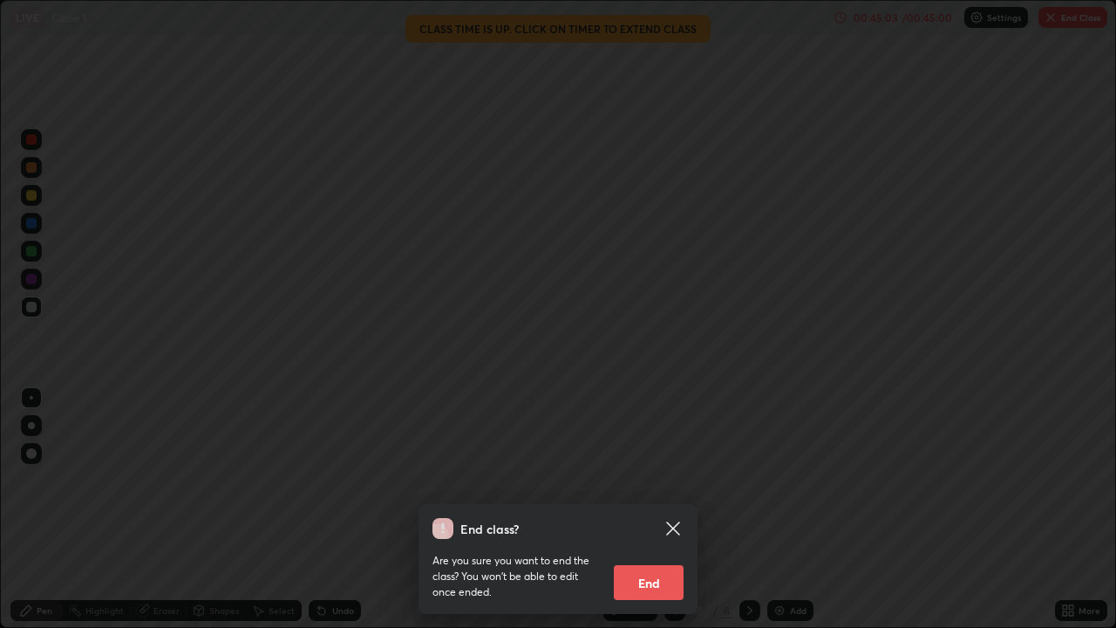
click at [636, 508] on button "End" at bounding box center [649, 582] width 70 height 35
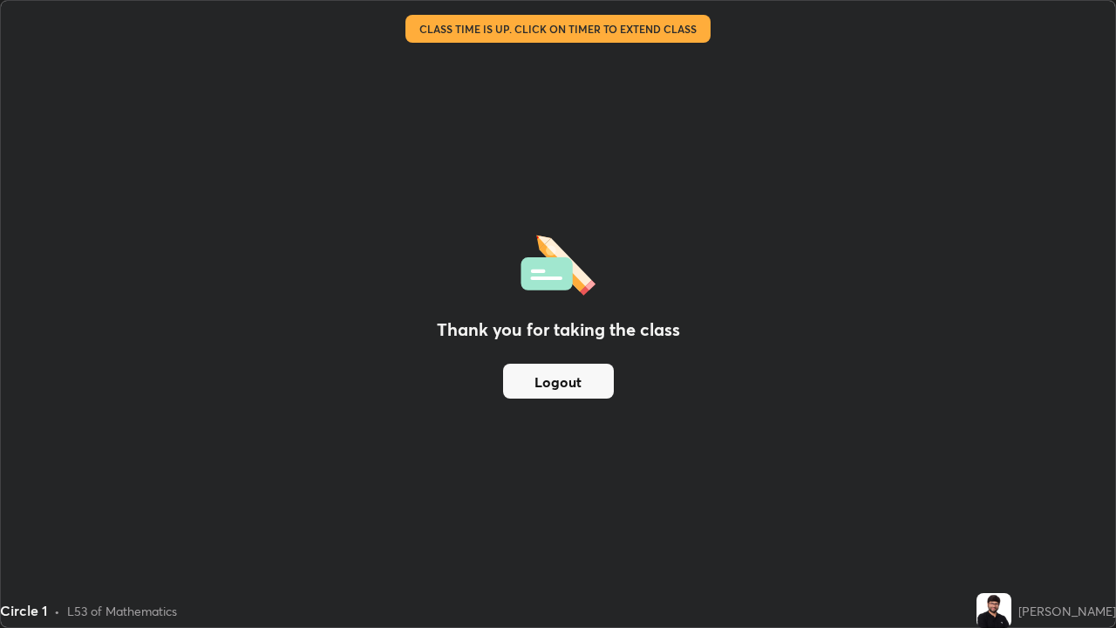
click at [1008, 508] on img at bounding box center [993, 610] width 35 height 35
click at [1007, 508] on img at bounding box center [993, 610] width 35 height 35
click at [1005, 508] on img at bounding box center [993, 610] width 35 height 35
